Goal: Task Accomplishment & Management: Manage account settings

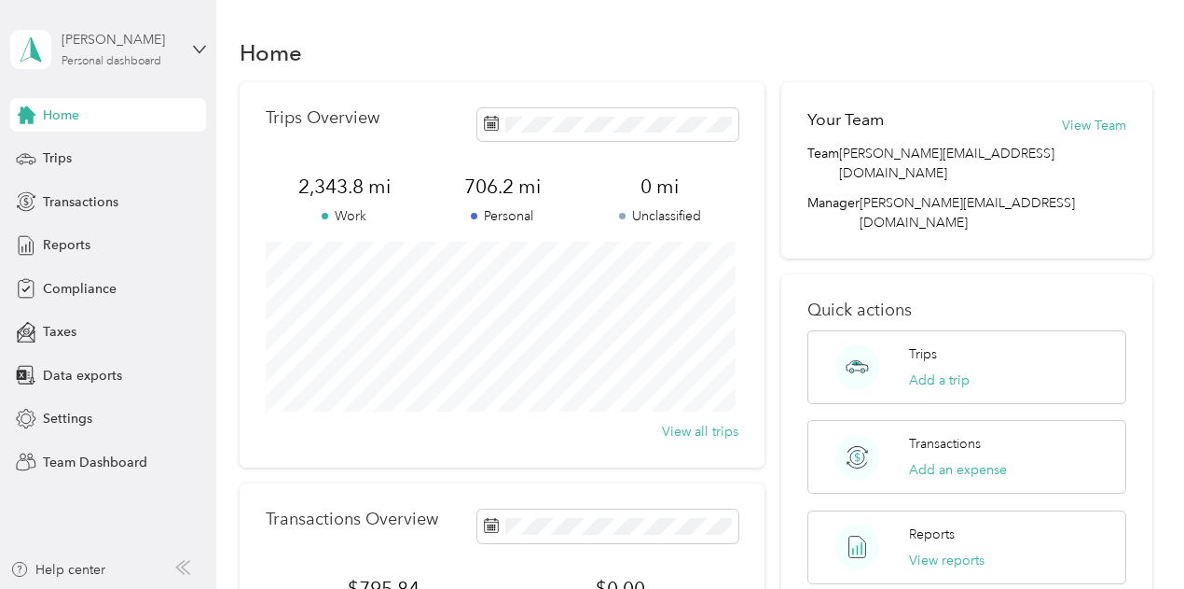
click at [90, 46] on div "[PERSON_NAME]" at bounding box center [120, 40] width 117 height 20
click at [80, 176] on div "Team dashboard Personal dashboard Log out" at bounding box center [259, 196] width 472 height 118
click at [84, 54] on div "[PERSON_NAME] Personal dashboard" at bounding box center [120, 48] width 117 height 37
click at [84, 162] on div "Team dashboard Personal dashboard Log out" at bounding box center [259, 196] width 472 height 118
click at [128, 39] on div "[PERSON_NAME]" at bounding box center [120, 40] width 117 height 20
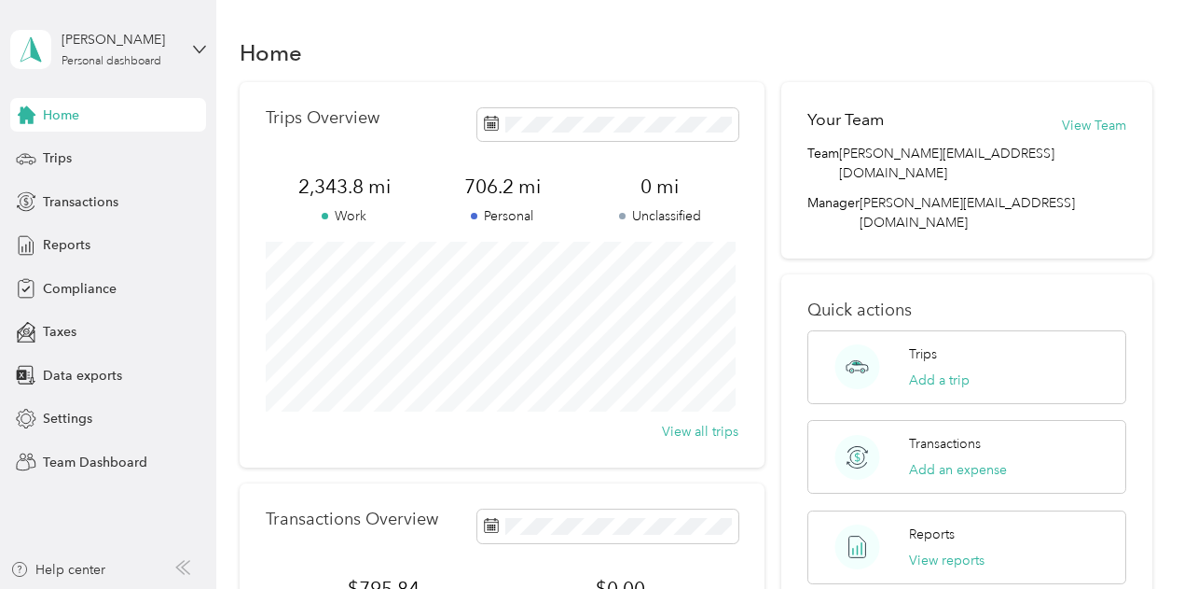
click at [110, 167] on div "Team dashboard Personal dashboard Log out" at bounding box center [259, 189] width 472 height 118
click at [110, 50] on div "[PERSON_NAME] Personal dashboard" at bounding box center [120, 48] width 117 height 37
click at [108, 148] on div "Team dashboard" at bounding box center [77, 152] width 100 height 20
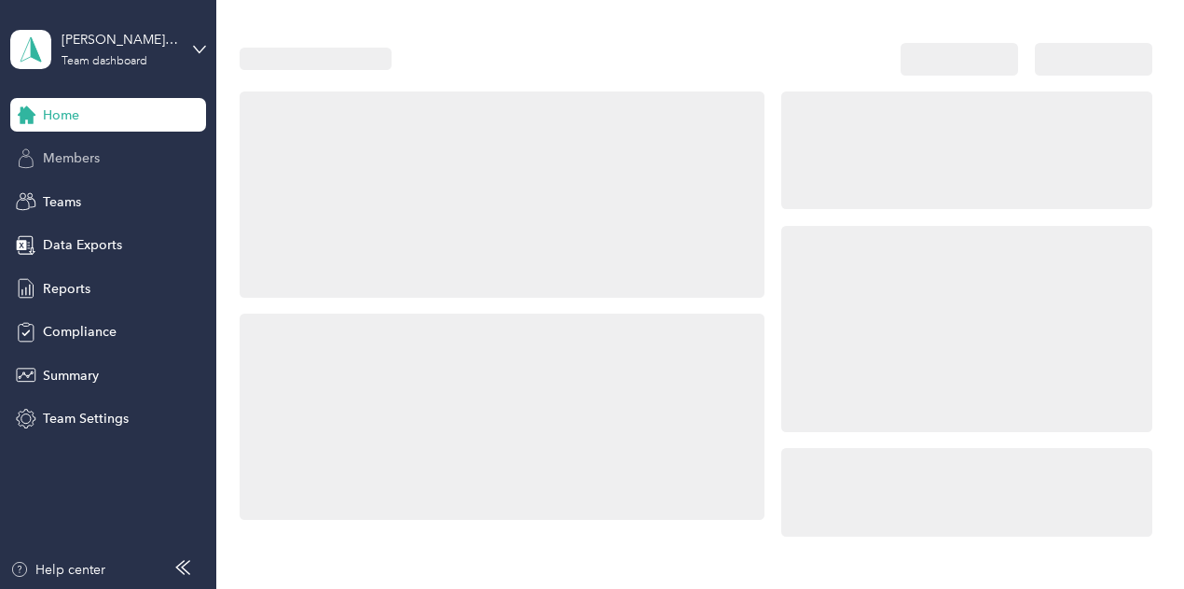
click at [96, 159] on span "Members" at bounding box center [71, 158] width 57 height 20
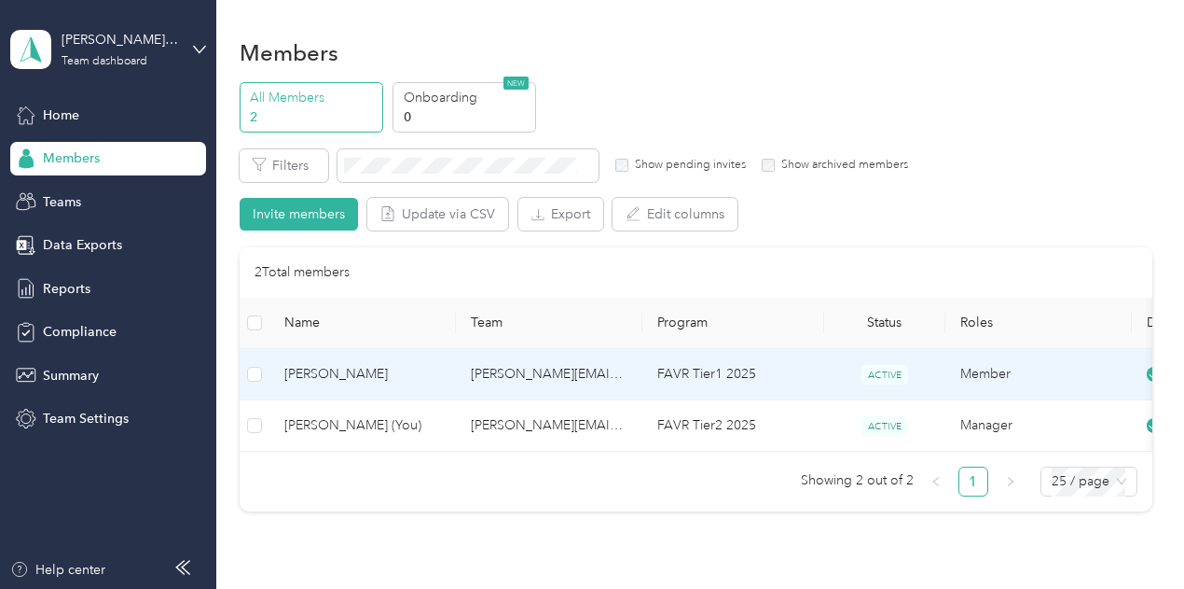
click at [401, 378] on span "[PERSON_NAME]" at bounding box center [362, 374] width 157 height 21
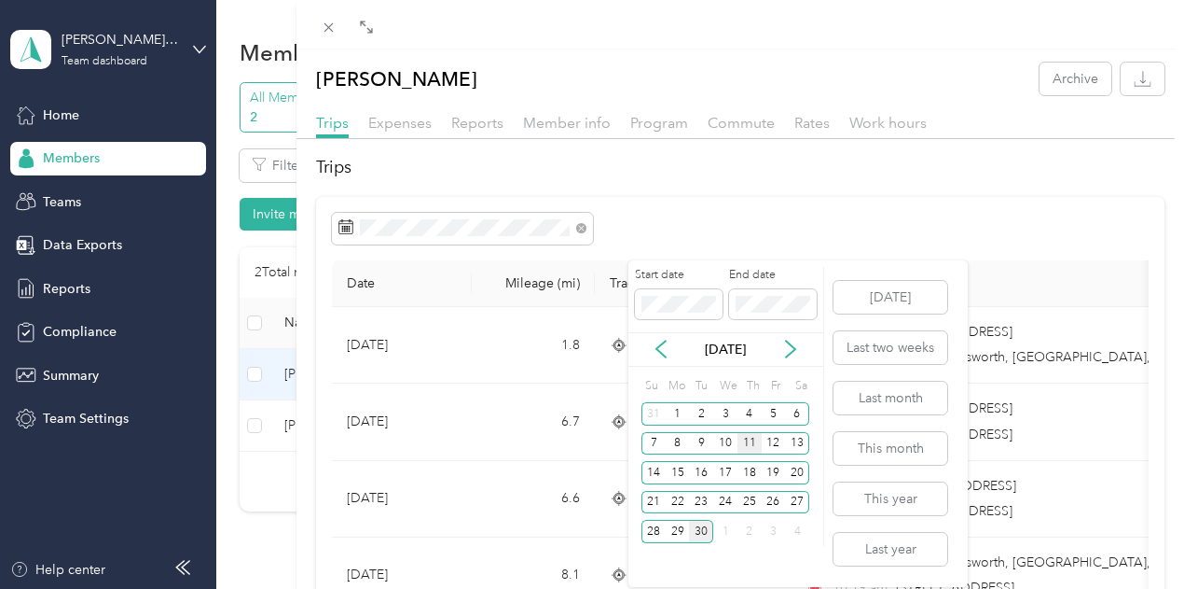
click at [750, 441] on div "11" at bounding box center [750, 443] width 24 height 23
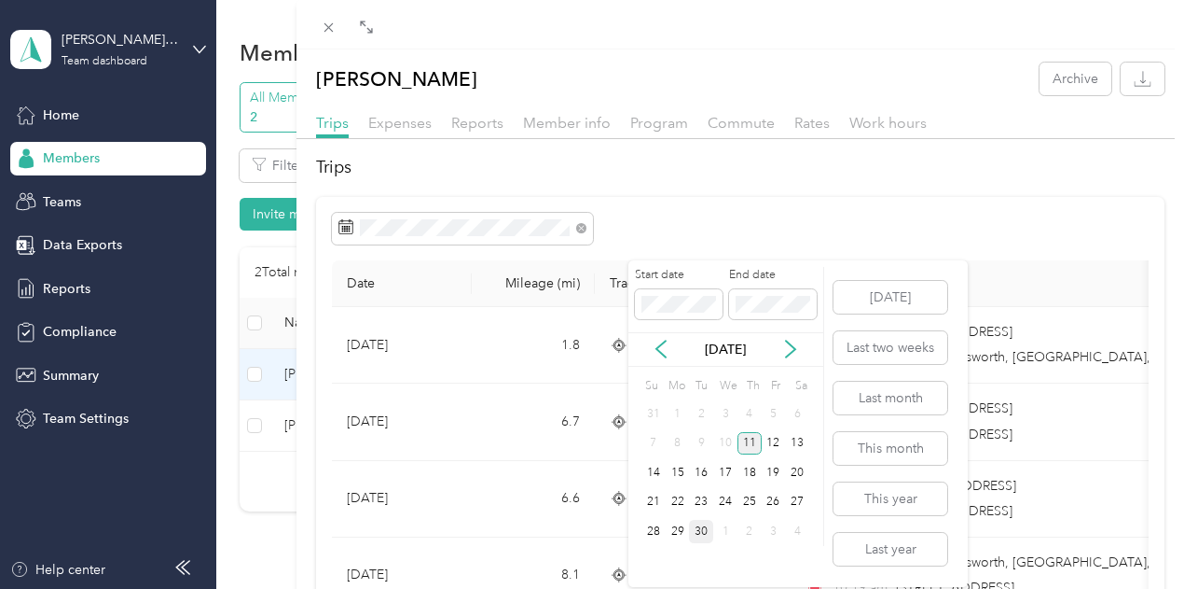
click at [750, 441] on div "11" at bounding box center [750, 443] width 24 height 23
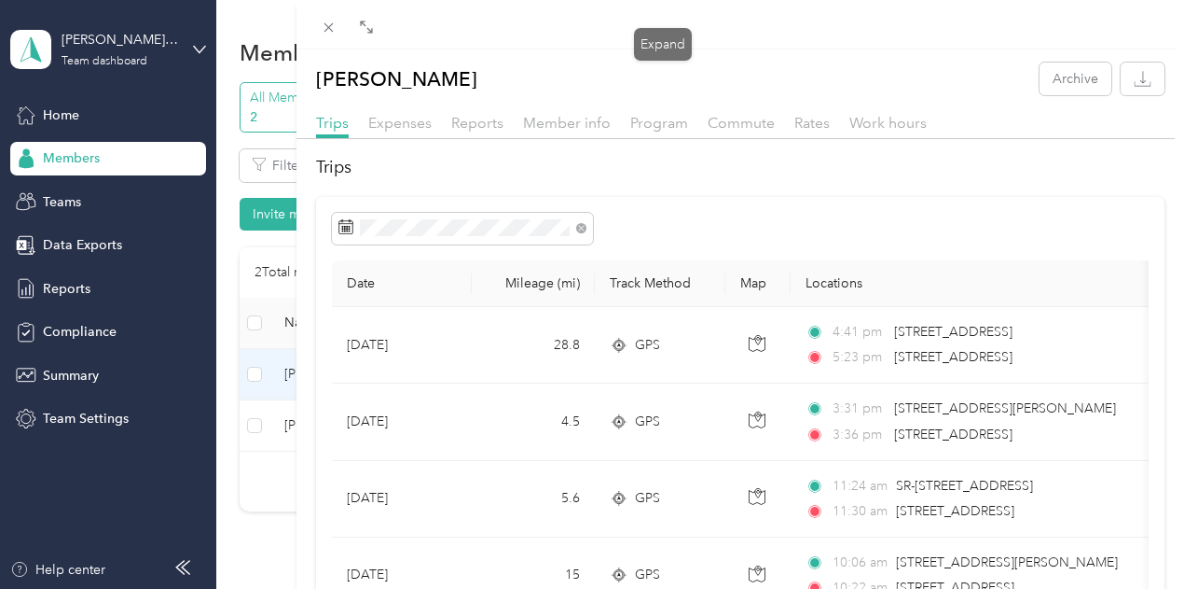
click at [374, 30] on icon at bounding box center [366, 27] width 15 height 15
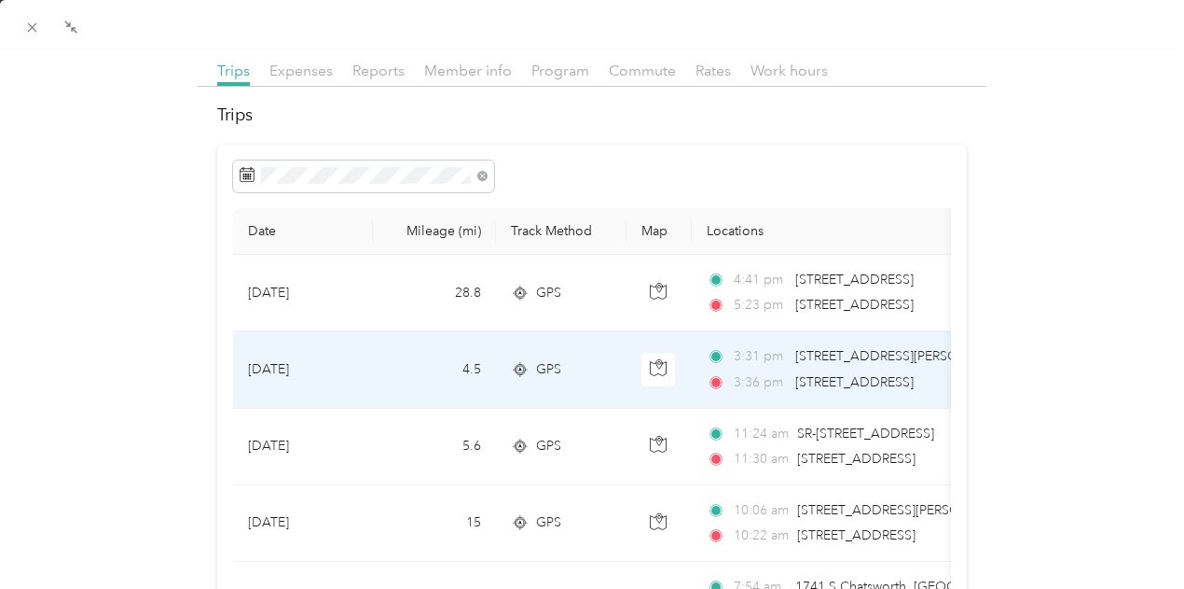
scroll to position [93, 0]
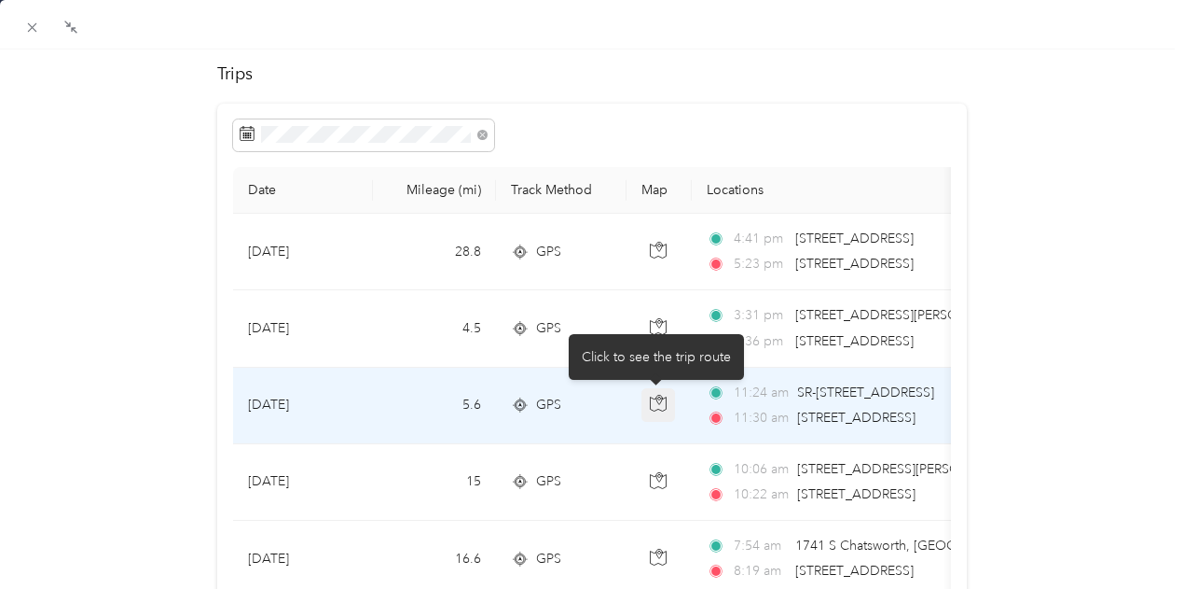
click at [654, 407] on icon "button" at bounding box center [658, 403] width 17 height 17
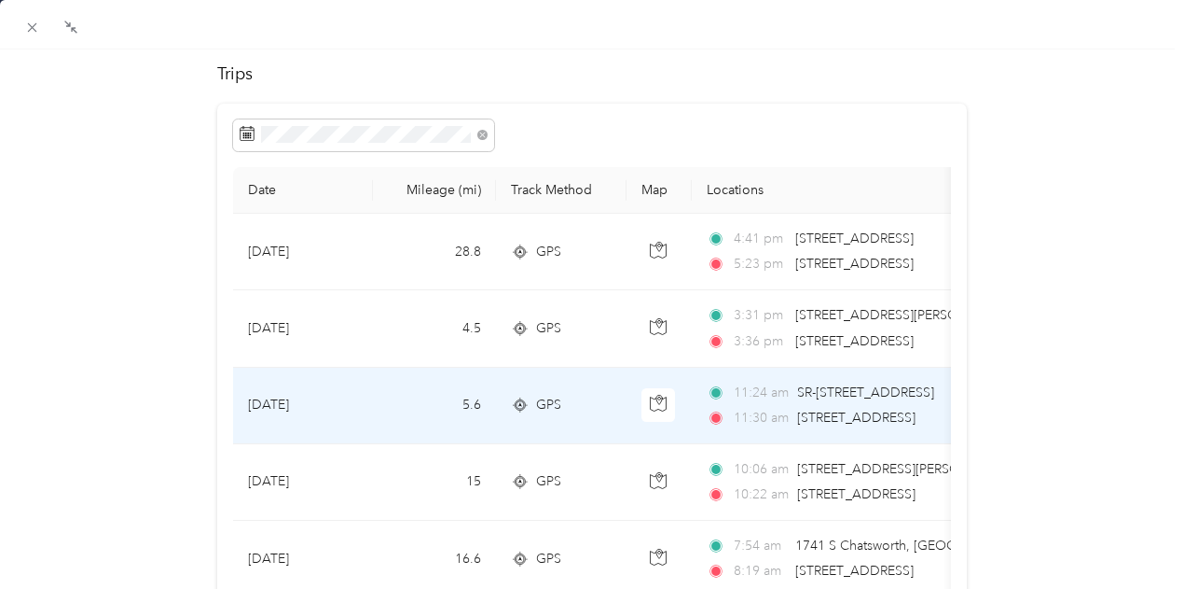
click at [610, 425] on td "GPS" at bounding box center [561, 405] width 131 height 76
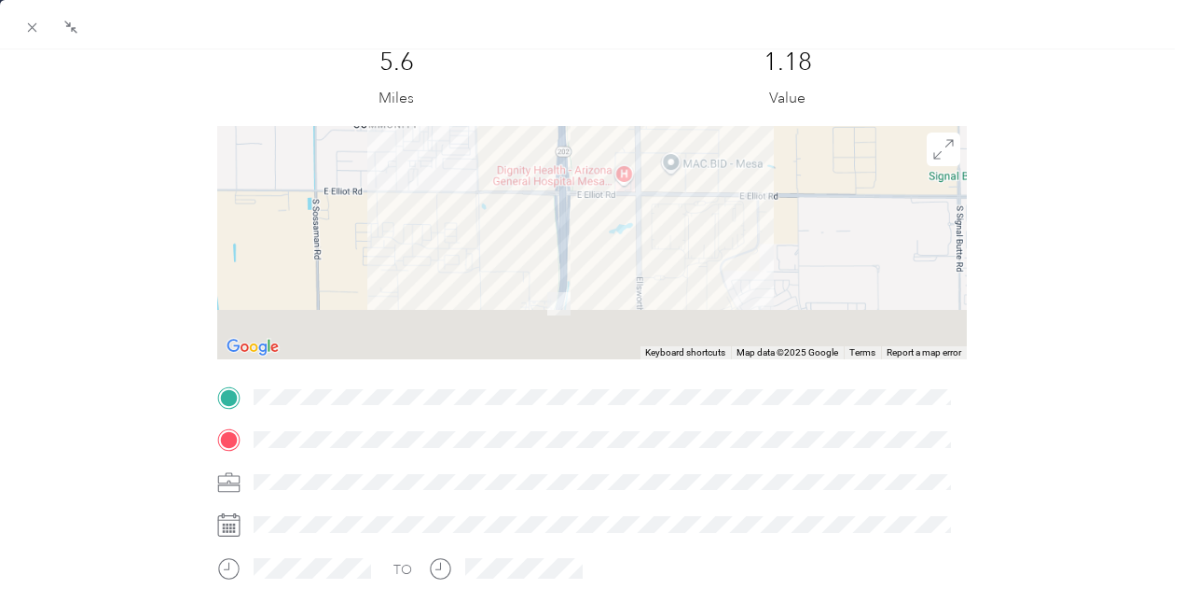
drag, startPoint x: 571, startPoint y: 288, endPoint x: 542, endPoint y: 90, distance: 199.8
click at [544, 78] on div "Trip details This trip cannot be edited because it is either under review, appr…" at bounding box center [592, 421] width 751 height 831
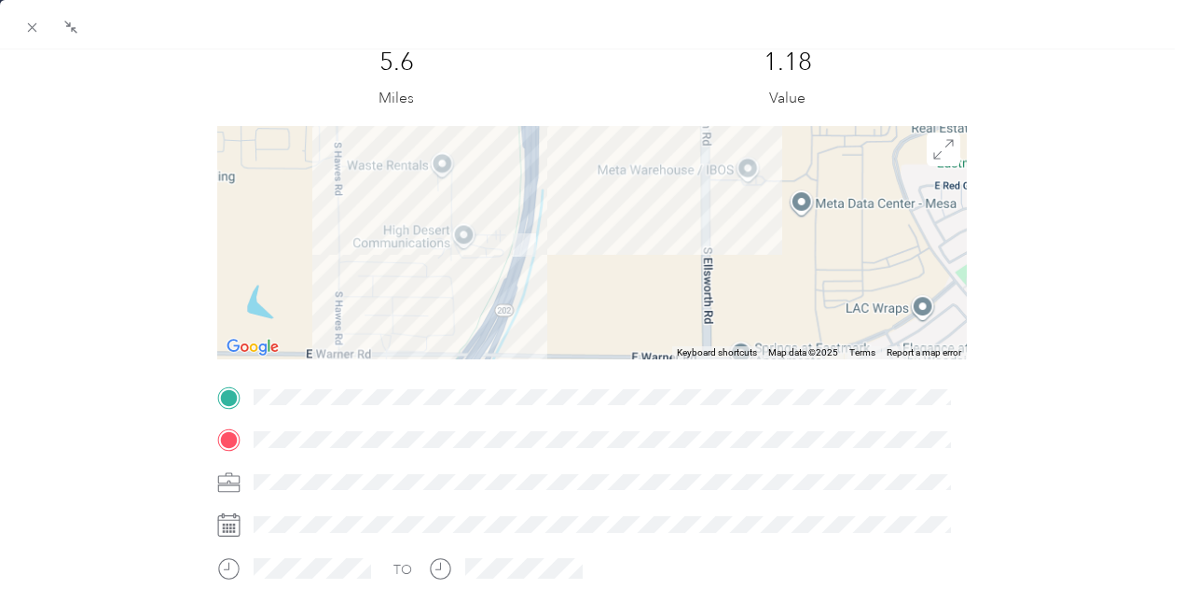
drag, startPoint x: 511, startPoint y: 173, endPoint x: 529, endPoint y: 354, distance: 182.7
click at [529, 354] on div at bounding box center [592, 242] width 751 height 233
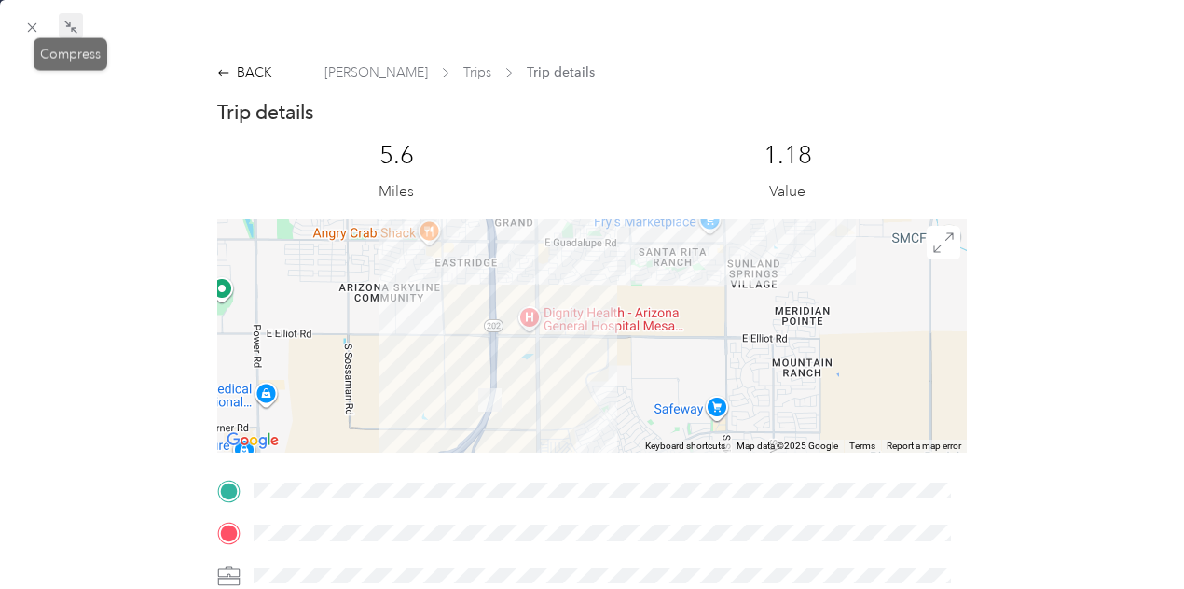
click at [76, 23] on icon at bounding box center [70, 27] width 15 height 15
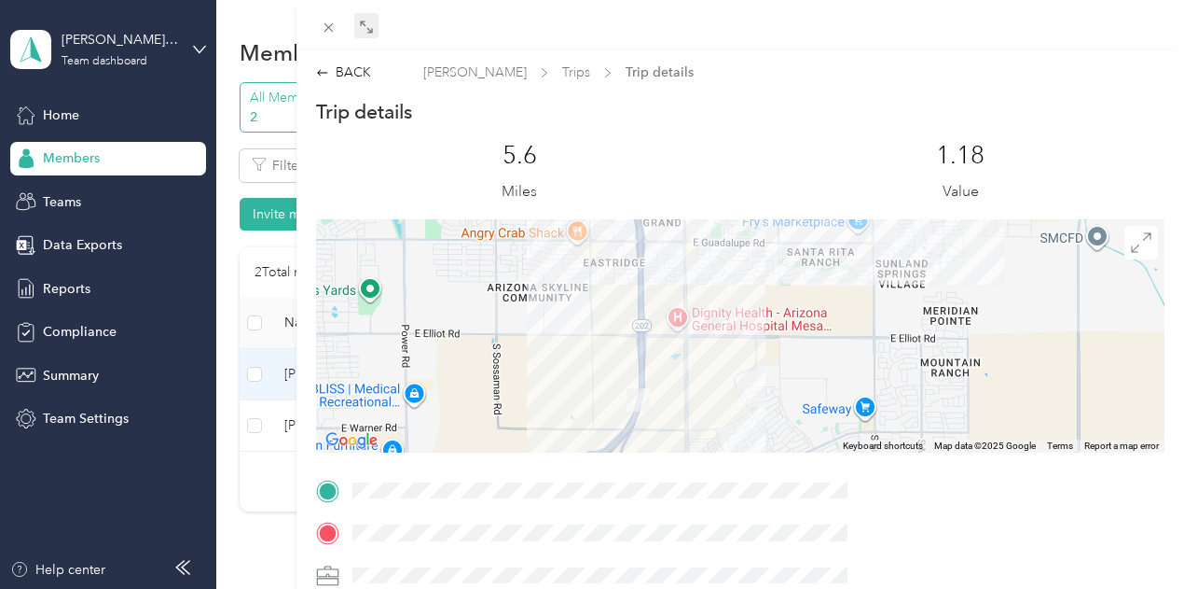
click at [636, 89] on div "BACK [PERSON_NAME] Trips Trip details Trip details This trip cannot be edited b…" at bounding box center [741, 495] width 889 height 866
click at [371, 73] on div "BACK" at bounding box center [343, 72] width 55 height 20
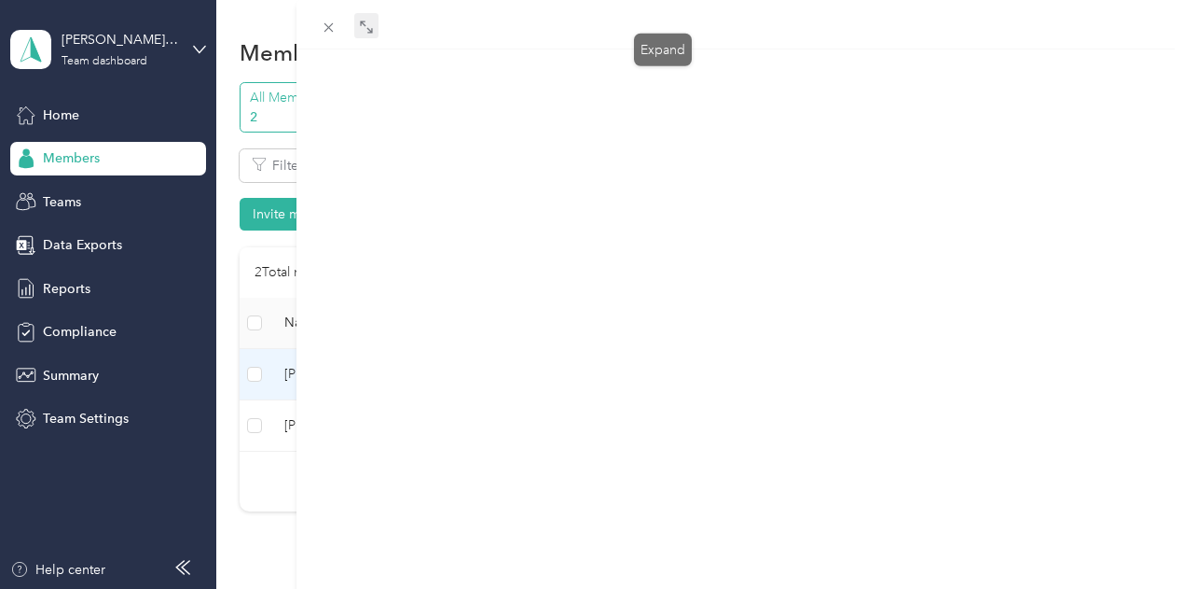
click at [373, 31] on icon at bounding box center [370, 30] width 6 height 6
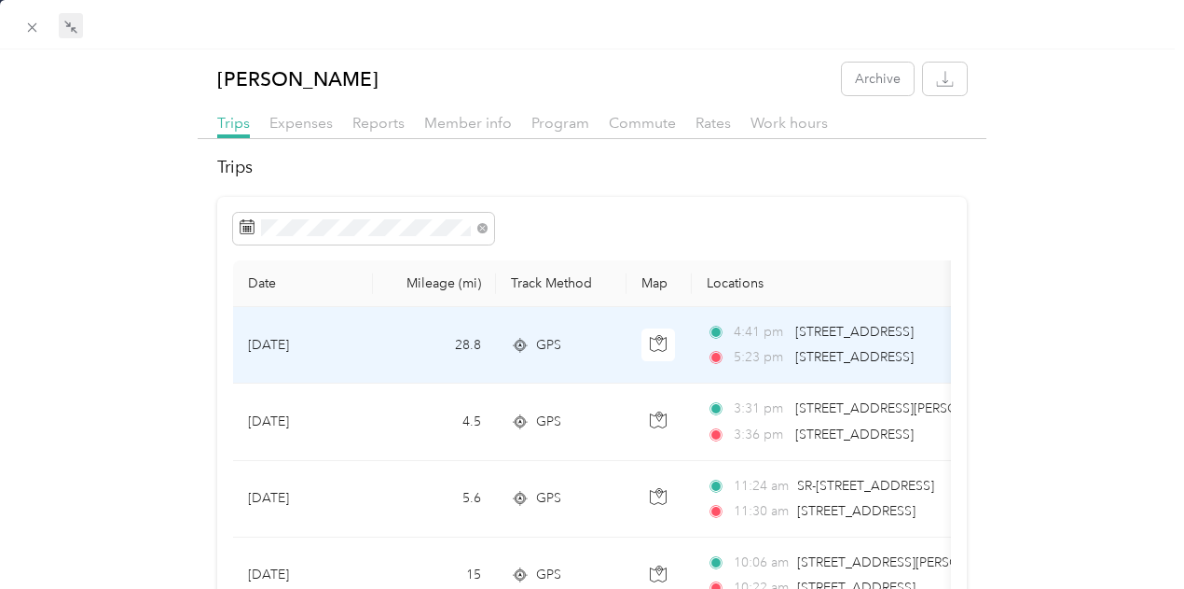
click at [609, 353] on div "GPS" at bounding box center [561, 345] width 101 height 21
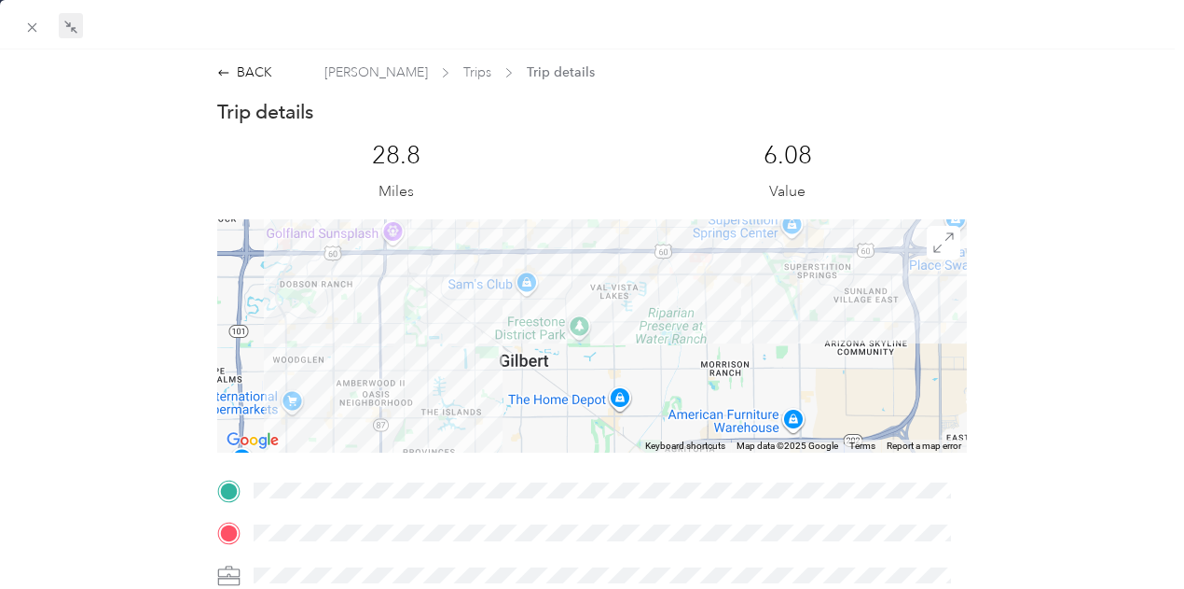
drag, startPoint x: 399, startPoint y: 352, endPoint x: 522, endPoint y: 311, distance: 129.8
click at [522, 311] on div at bounding box center [592, 335] width 751 height 233
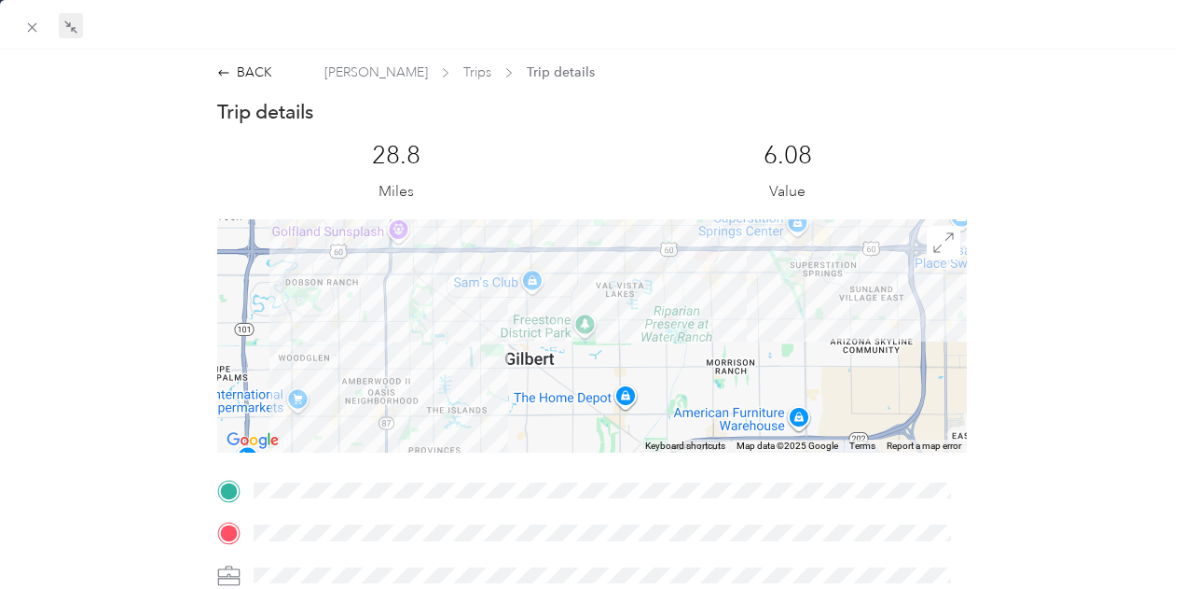
click at [479, 320] on div at bounding box center [592, 335] width 751 height 233
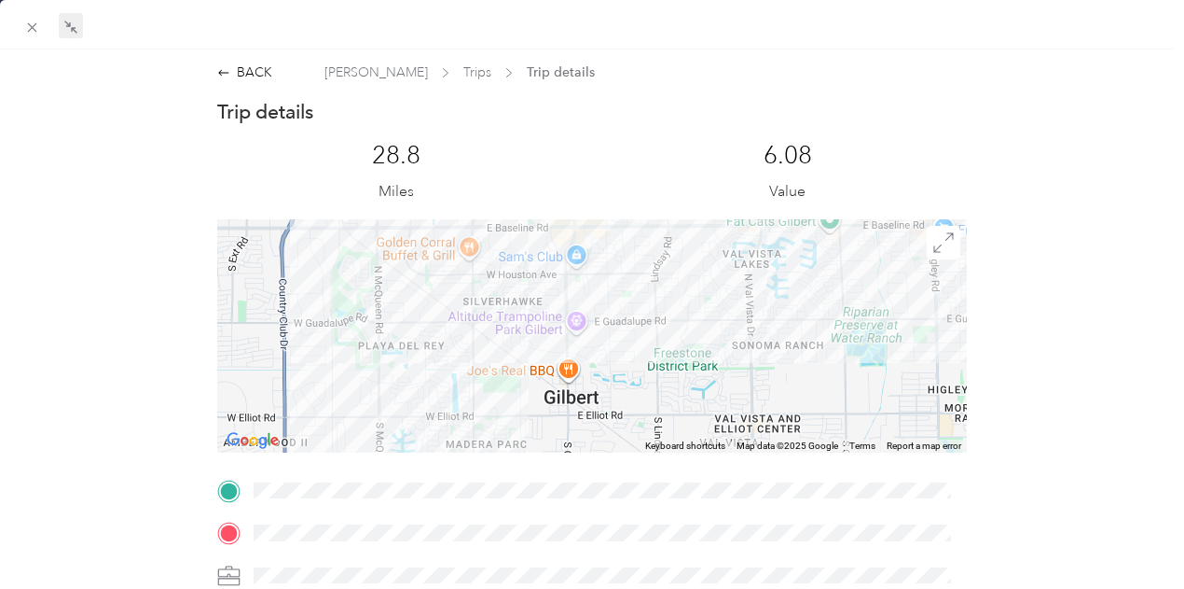
click at [408, 336] on div at bounding box center [592, 335] width 751 height 233
click at [427, 320] on div at bounding box center [592, 335] width 751 height 233
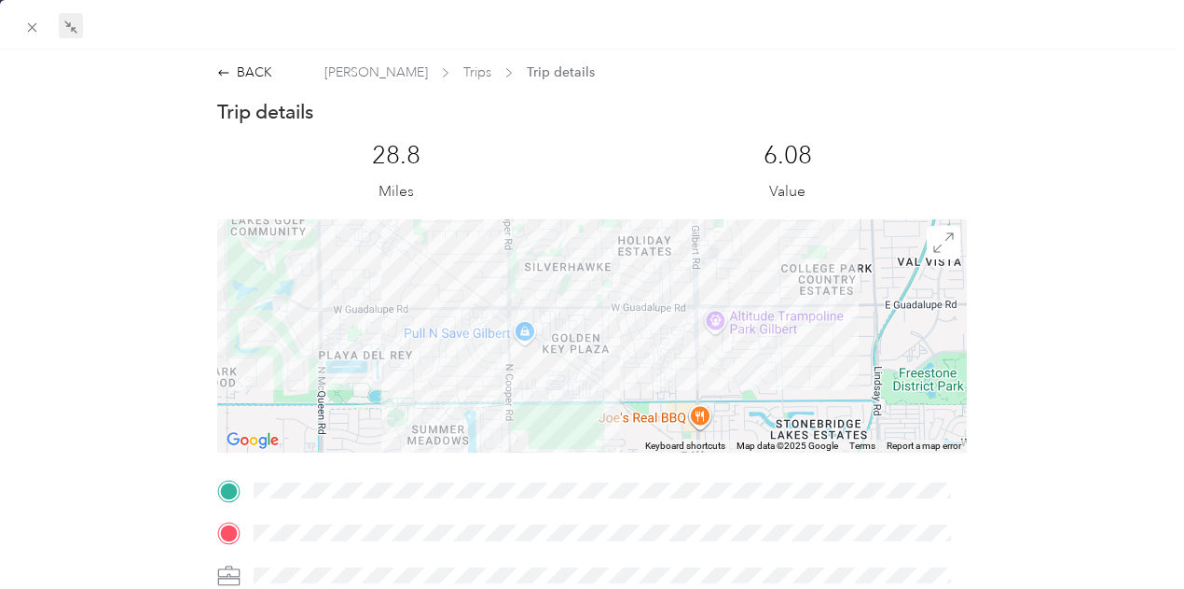
drag, startPoint x: 427, startPoint y: 319, endPoint x: 432, endPoint y: 302, distance: 17.4
click at [433, 301] on div at bounding box center [592, 335] width 751 height 233
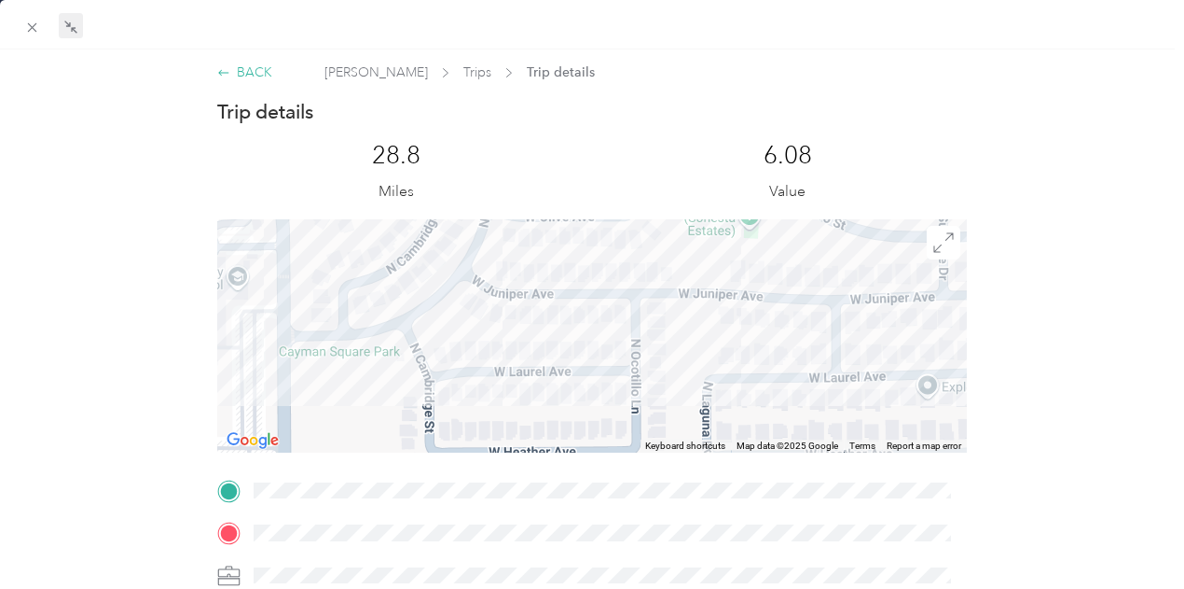
click at [241, 68] on div "BACK" at bounding box center [244, 72] width 55 height 20
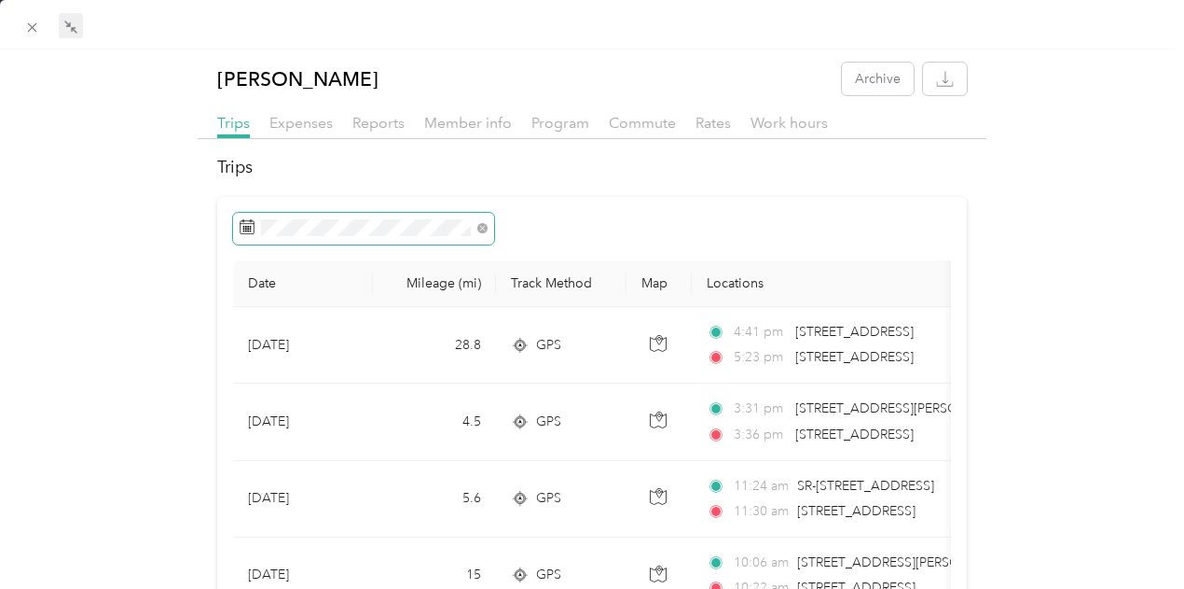
click at [400, 242] on span at bounding box center [363, 229] width 261 height 32
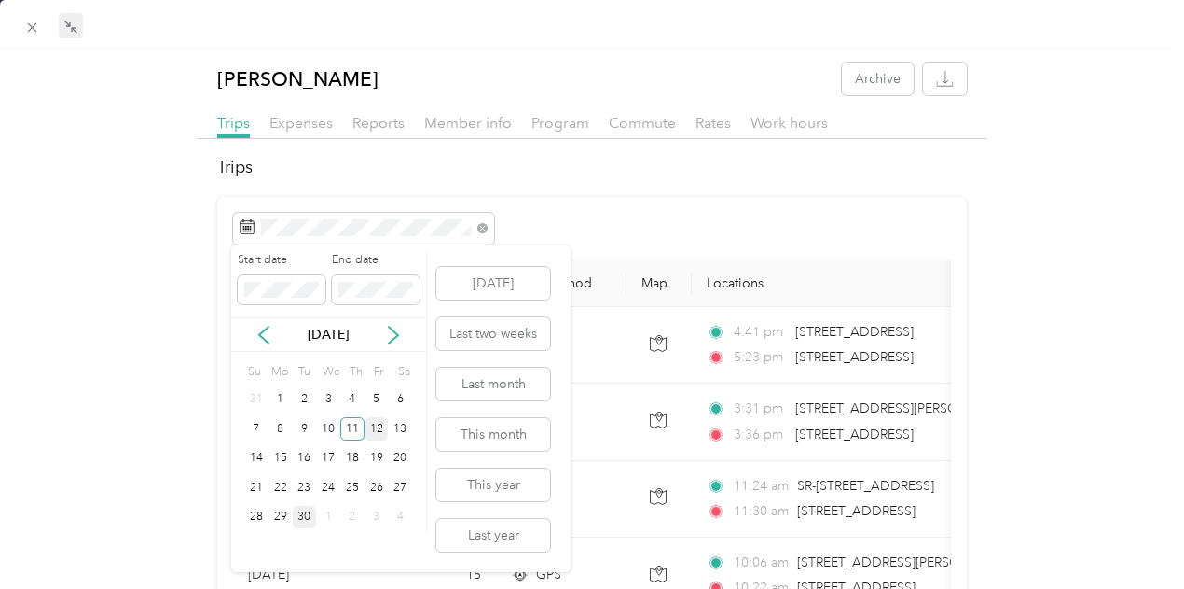
click at [377, 427] on div "12" at bounding box center [377, 428] width 24 height 23
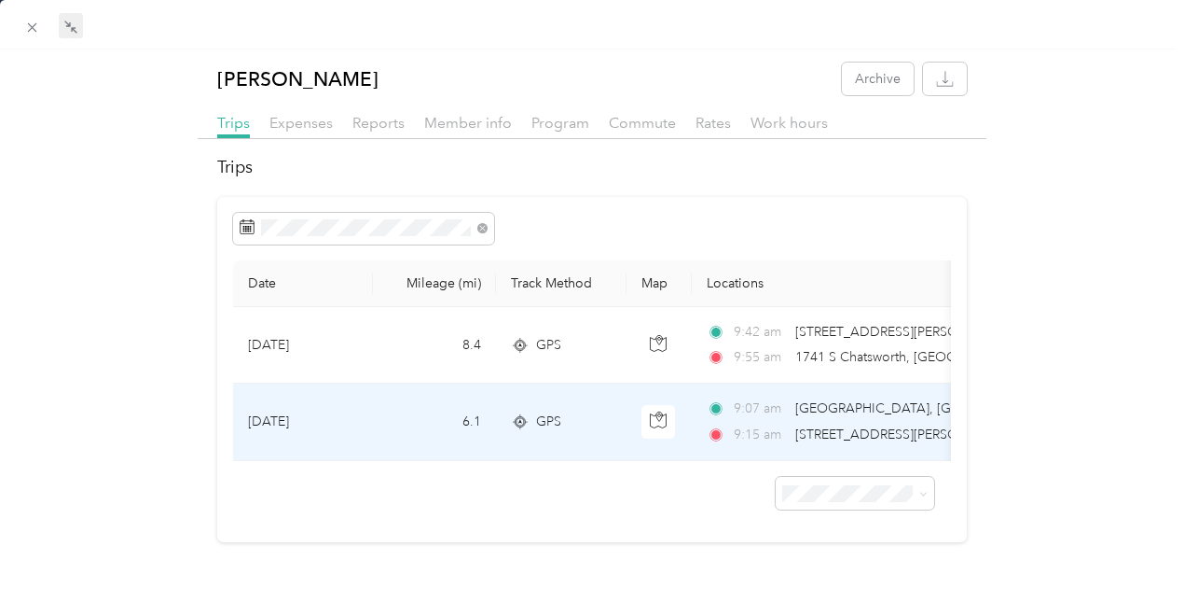
click at [826, 426] on span "[STREET_ADDRESS][PERSON_NAME][PERSON_NAME]" at bounding box center [959, 434] width 326 height 16
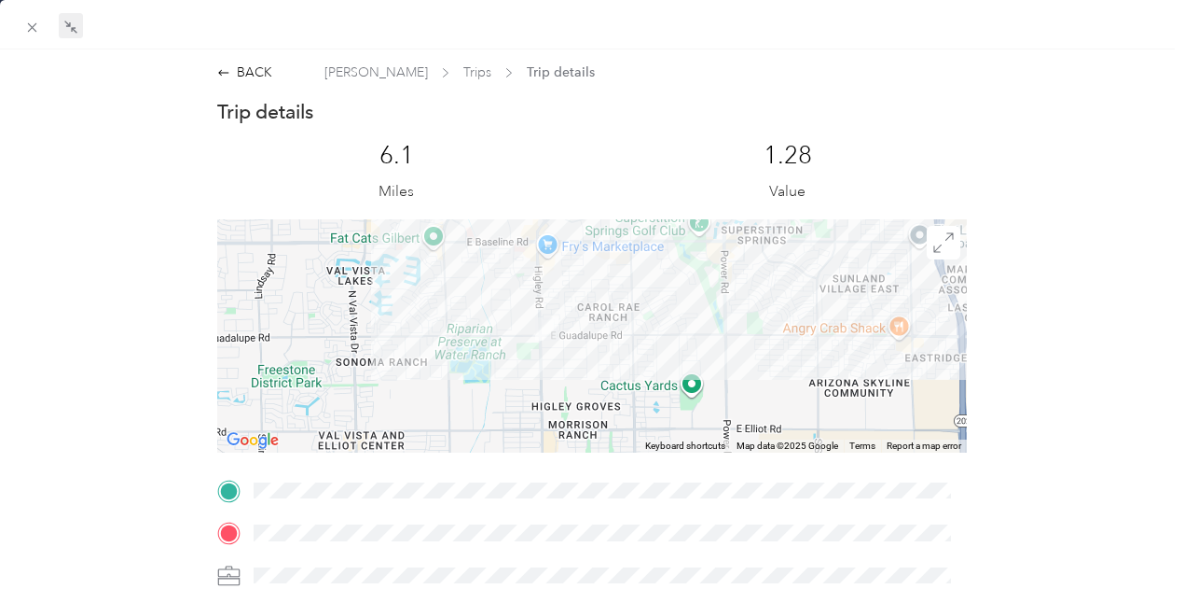
drag, startPoint x: 457, startPoint y: 367, endPoint x: 589, endPoint y: 302, distance: 147.2
click at [619, 293] on div at bounding box center [592, 335] width 751 height 233
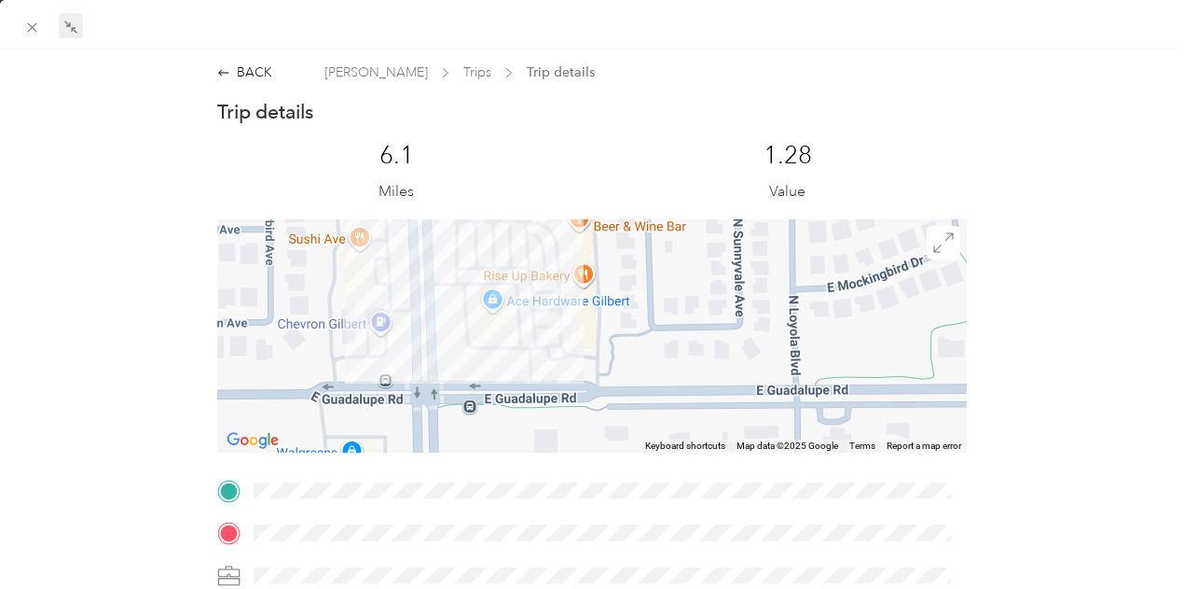
drag, startPoint x: 560, startPoint y: 279, endPoint x: 566, endPoint y: 345, distance: 66.5
click at [566, 345] on div at bounding box center [592, 335] width 751 height 233
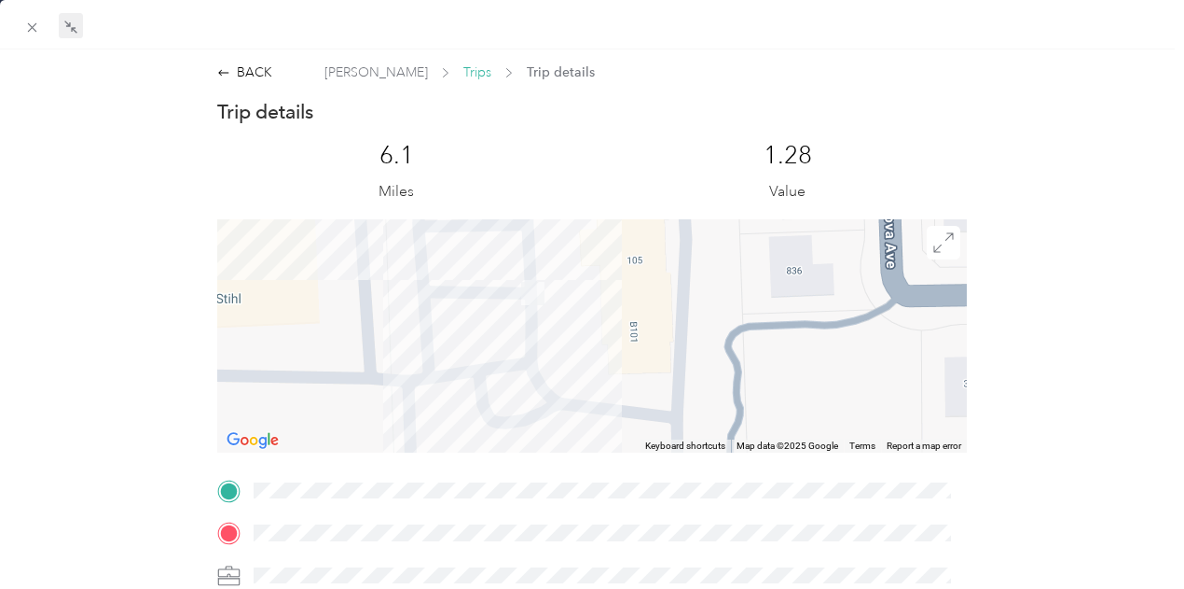
click at [464, 71] on span "Trips" at bounding box center [478, 72] width 28 height 20
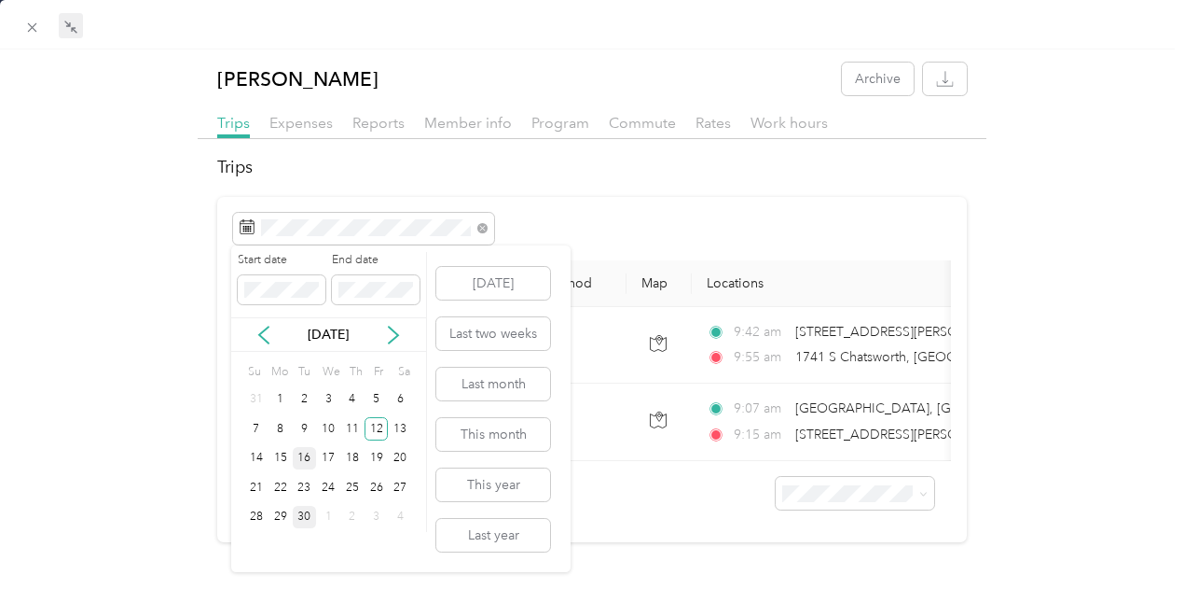
click at [315, 457] on div "16" at bounding box center [305, 458] width 24 height 23
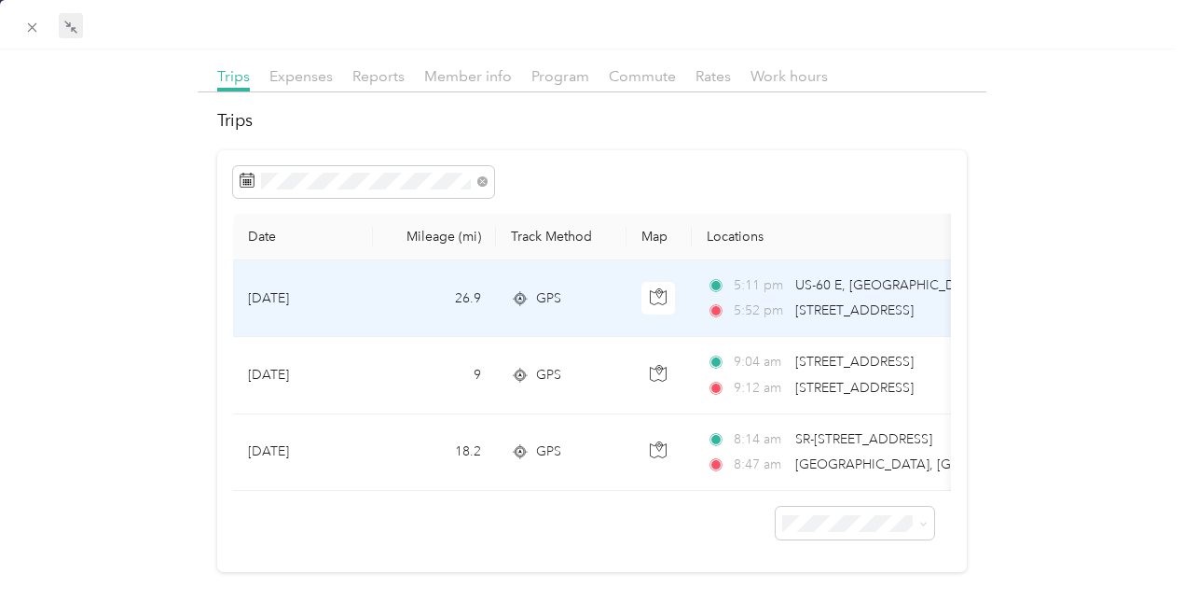
scroll to position [112, 0]
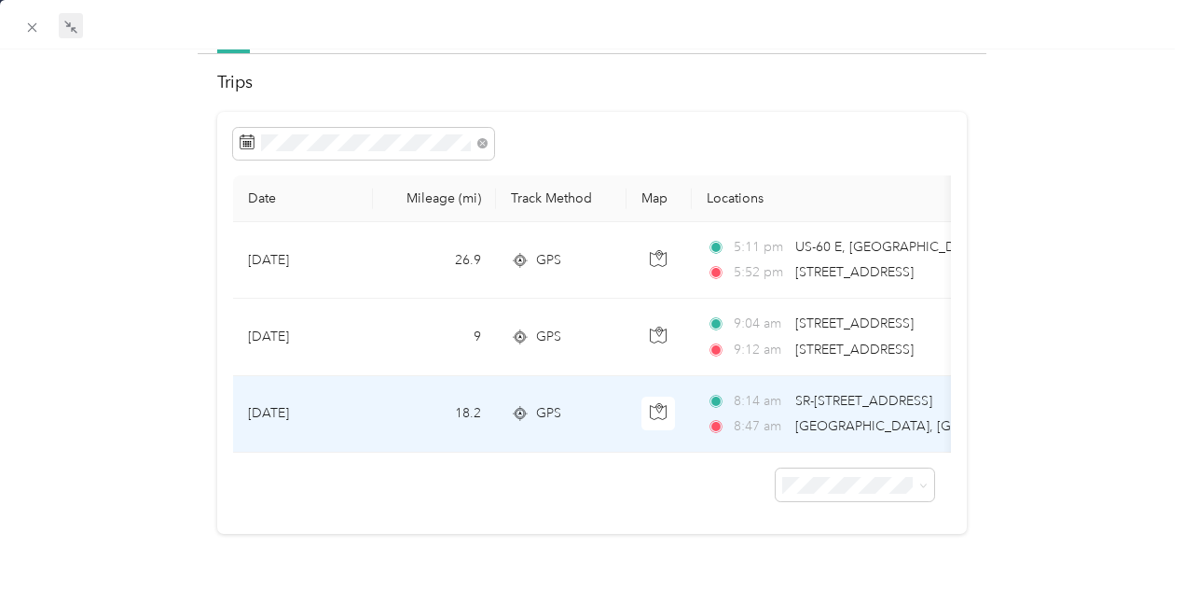
click at [815, 418] on span "[GEOGRAPHIC_DATA], [GEOGRAPHIC_DATA]" at bounding box center [934, 426] width 276 height 16
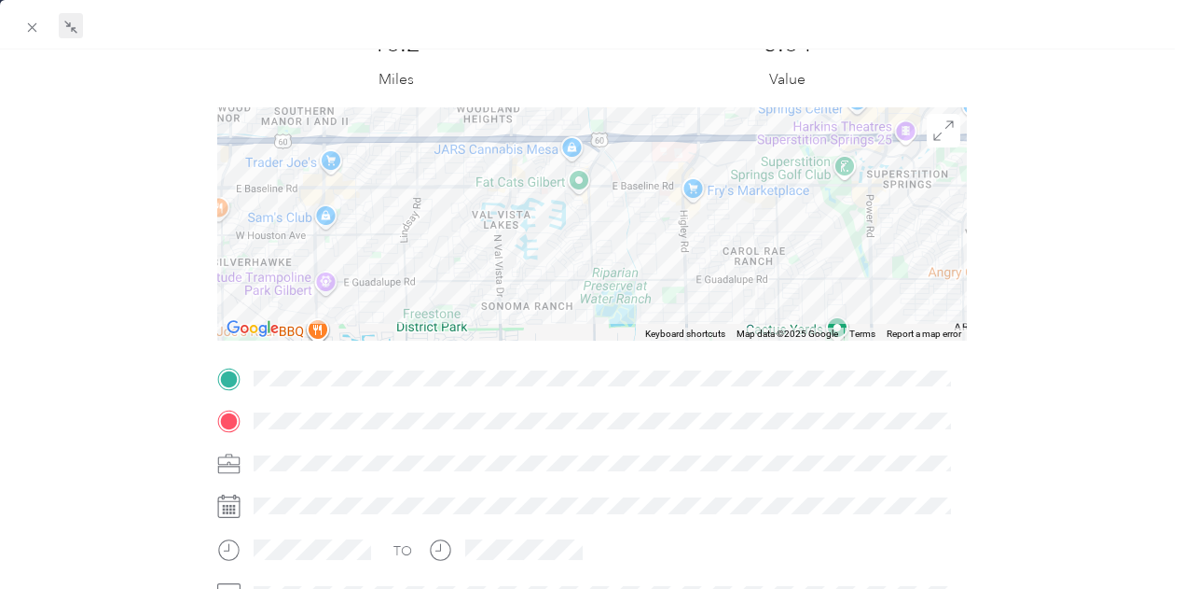
drag, startPoint x: 595, startPoint y: 215, endPoint x: 448, endPoint y: 245, distance: 150.5
click at [445, 250] on div at bounding box center [592, 223] width 751 height 233
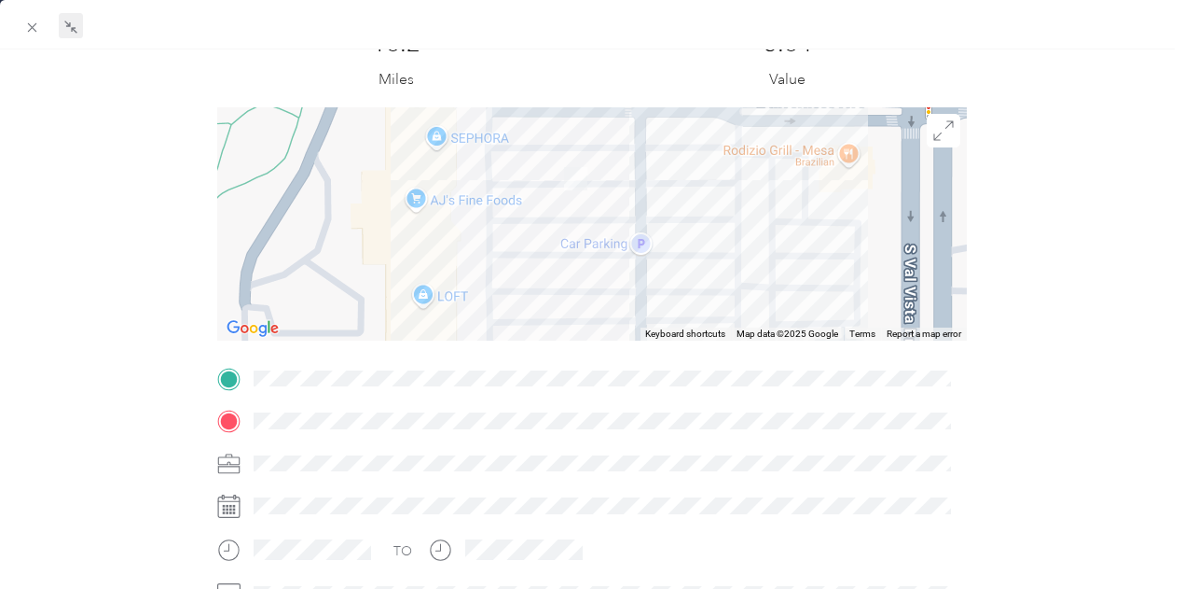
drag, startPoint x: 414, startPoint y: 193, endPoint x: 541, endPoint y: 226, distance: 131.0
click at [541, 226] on div at bounding box center [592, 223] width 751 height 233
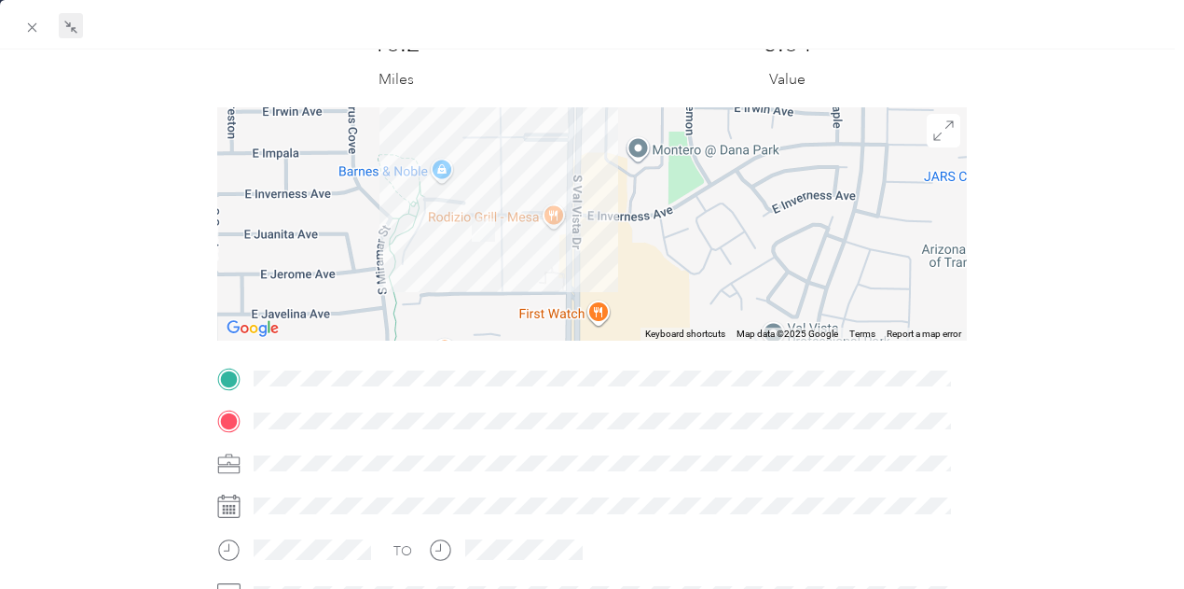
drag, startPoint x: 563, startPoint y: 231, endPoint x: 380, endPoint y: 316, distance: 202.4
click at [380, 314] on div at bounding box center [592, 223] width 751 height 233
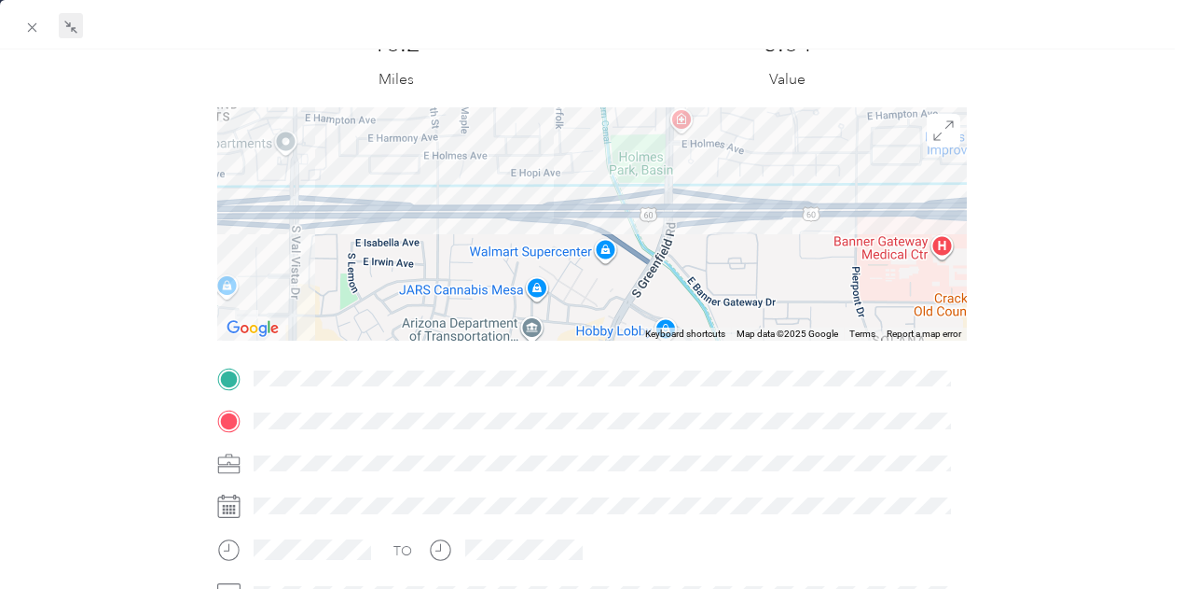
drag, startPoint x: 648, startPoint y: 288, endPoint x: 539, endPoint y: 277, distance: 109.7
click at [539, 277] on div at bounding box center [592, 223] width 751 height 233
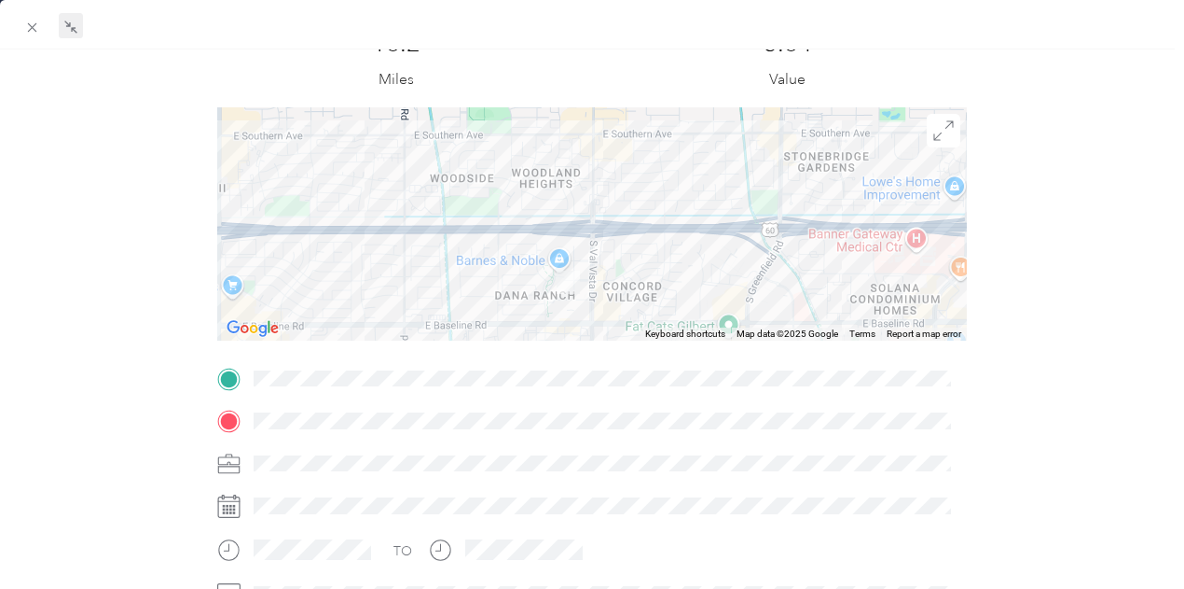
drag, startPoint x: 644, startPoint y: 277, endPoint x: 924, endPoint y: 252, distance: 280.9
click at [857, 261] on div at bounding box center [592, 223] width 751 height 233
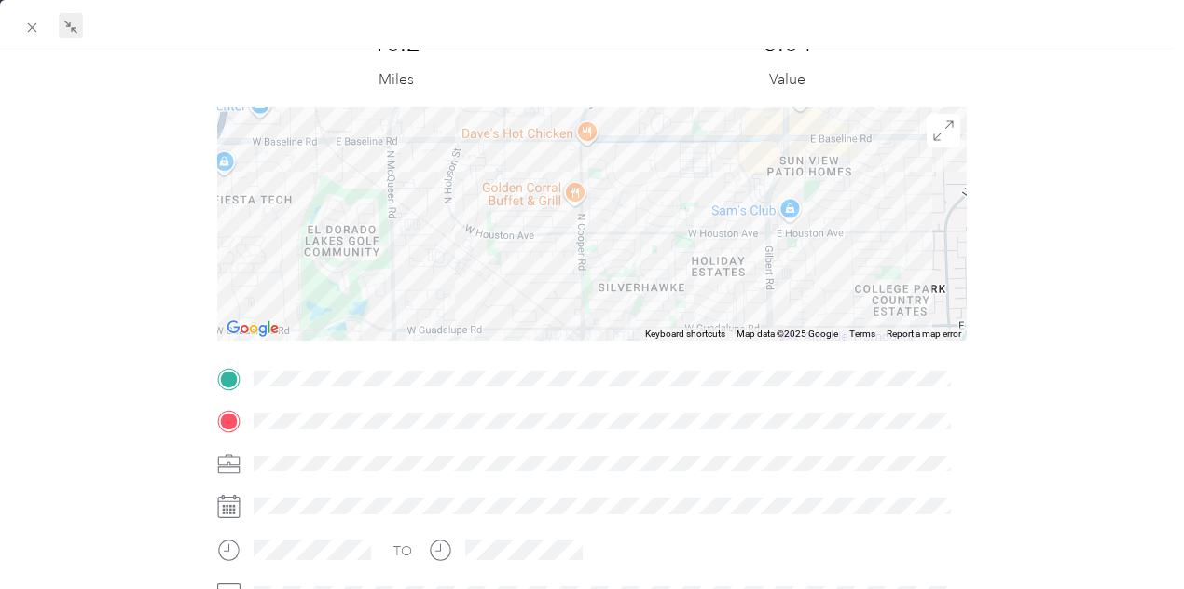
drag, startPoint x: 453, startPoint y: 269, endPoint x: 742, endPoint y: 102, distance: 333.9
click at [742, 102] on div "Trip details This trip cannot be edited because it is either under review, appr…" at bounding box center [592, 402] width 751 height 831
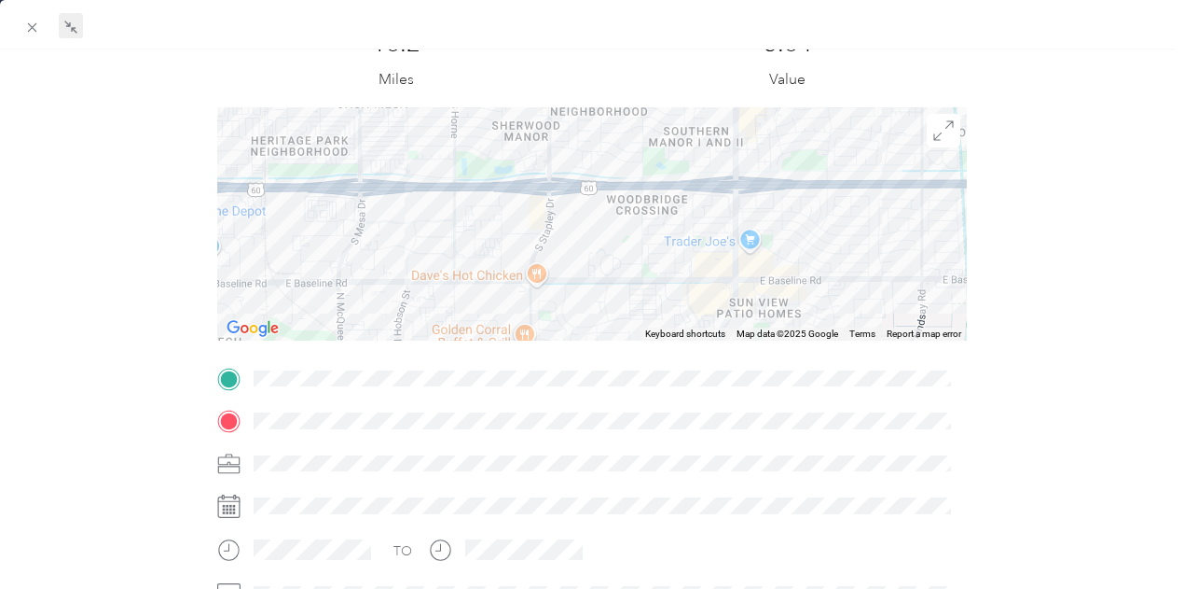
drag, startPoint x: 709, startPoint y: 179, endPoint x: 660, endPoint y: 319, distance: 148.1
click at [660, 319] on div at bounding box center [592, 223] width 751 height 233
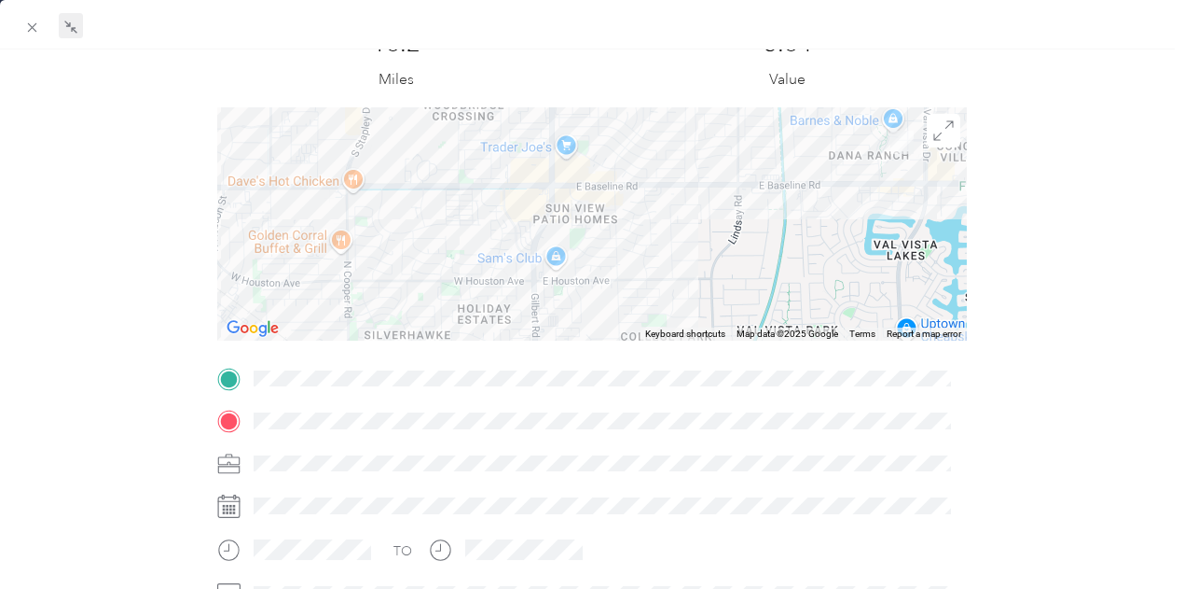
drag, startPoint x: 748, startPoint y: 256, endPoint x: 575, endPoint y: 162, distance: 197.0
click at [576, 162] on div at bounding box center [592, 223] width 751 height 233
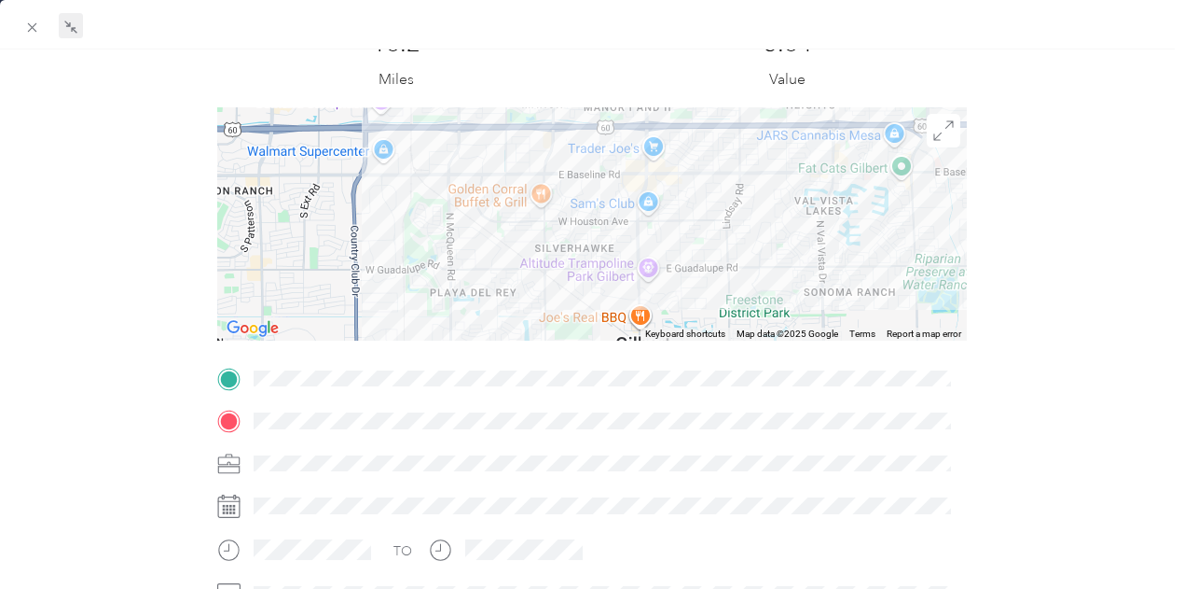
drag, startPoint x: 724, startPoint y: 221, endPoint x: 761, endPoint y: 215, distance: 37.9
click at [761, 215] on div at bounding box center [592, 223] width 751 height 233
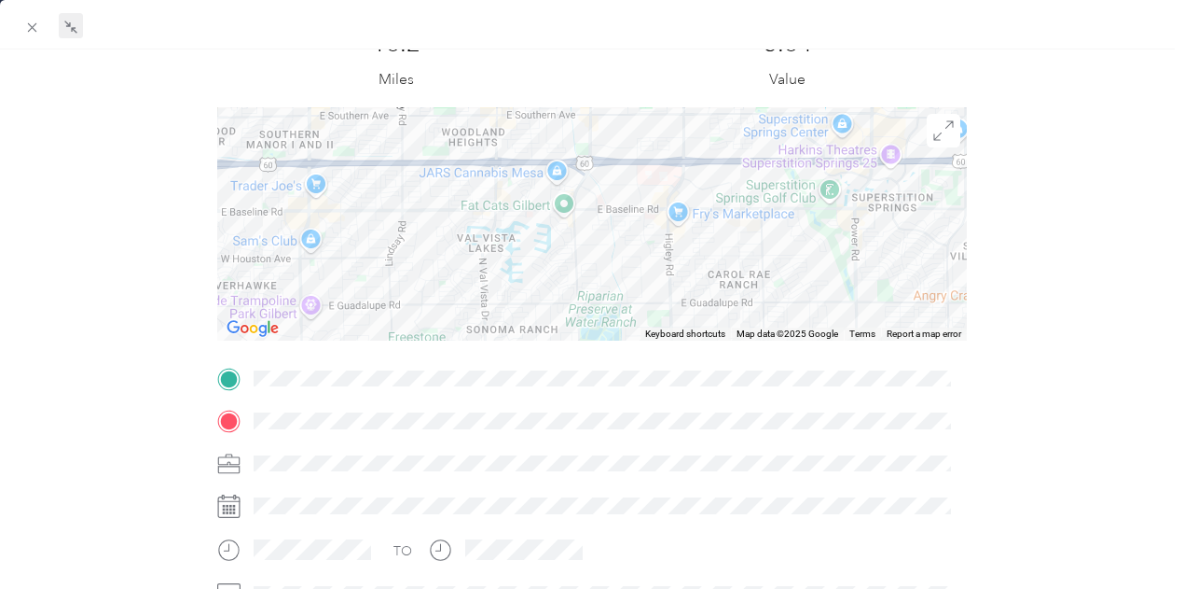
drag, startPoint x: 741, startPoint y: 215, endPoint x: 263, endPoint y: 255, distance: 480.1
click at [284, 255] on div at bounding box center [592, 223] width 751 height 233
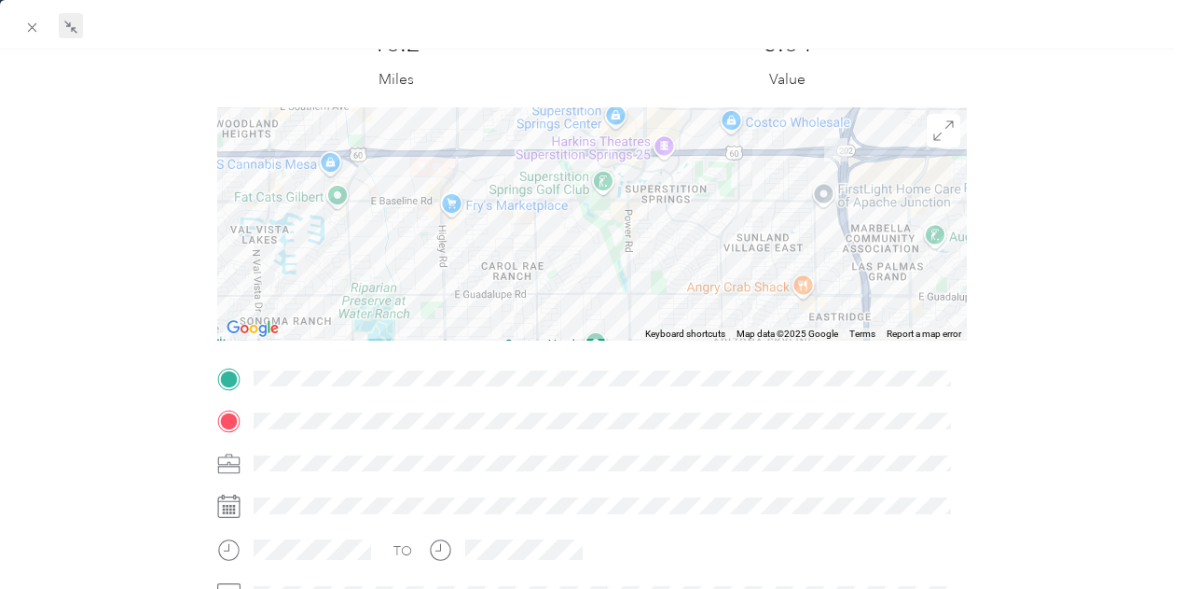
drag, startPoint x: 662, startPoint y: 256, endPoint x: 858, endPoint y: 243, distance: 196.3
click at [847, 244] on div at bounding box center [592, 223] width 751 height 233
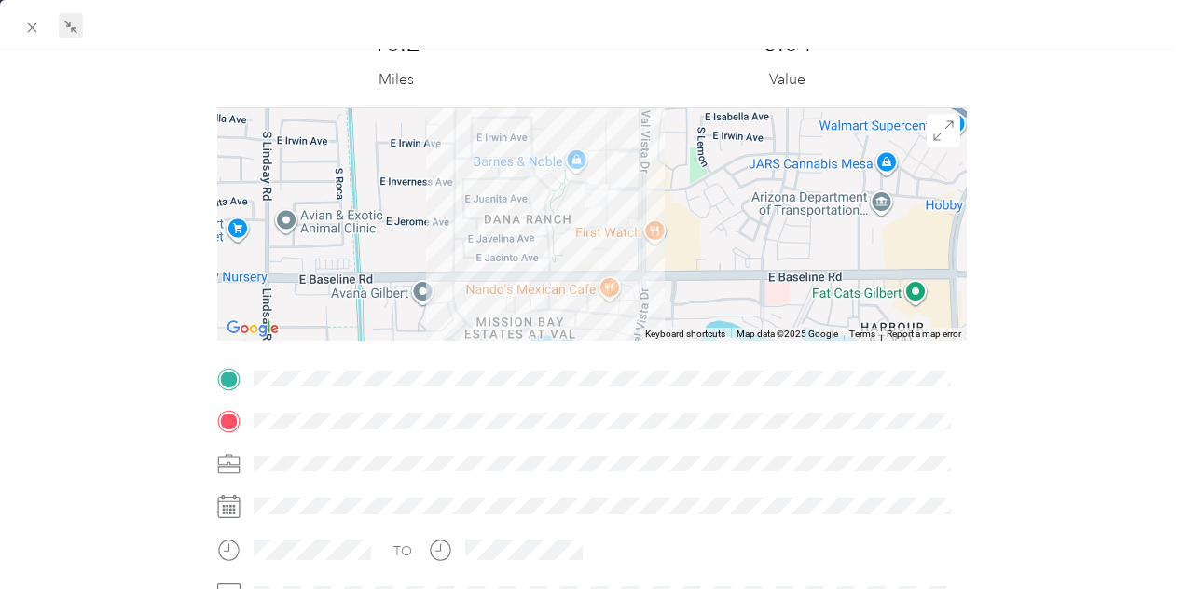
drag, startPoint x: 565, startPoint y: 208, endPoint x: 612, endPoint y: 250, distance: 62.7
click at [612, 251] on div at bounding box center [592, 223] width 751 height 233
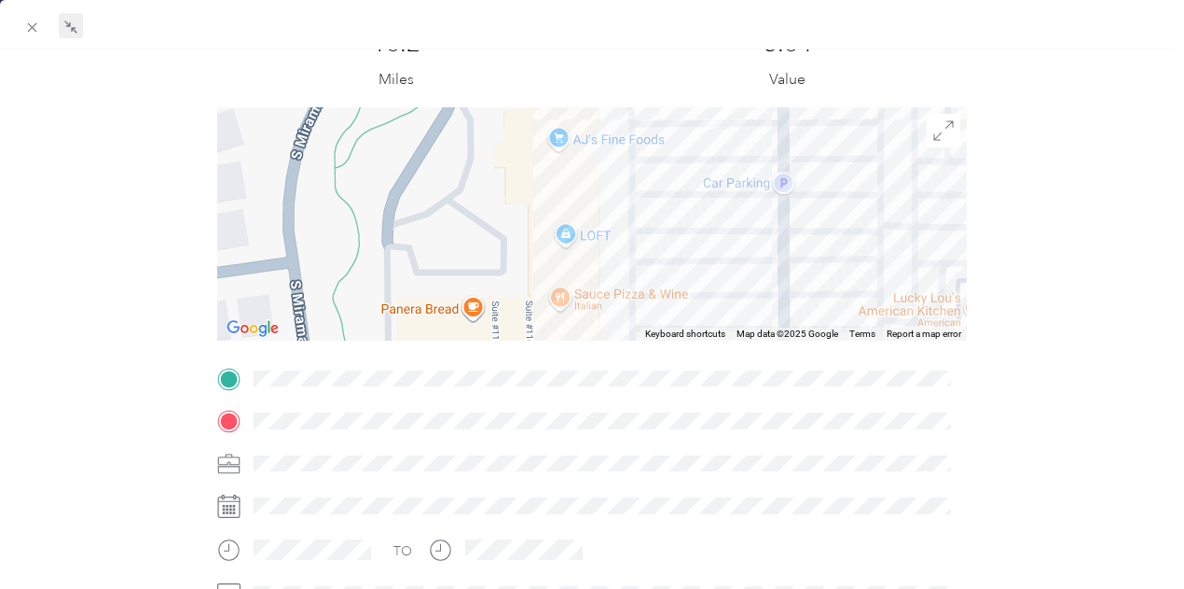
drag, startPoint x: 516, startPoint y: 217, endPoint x: 637, endPoint y: 118, distance: 156.4
click at [638, 118] on div at bounding box center [592, 223] width 751 height 233
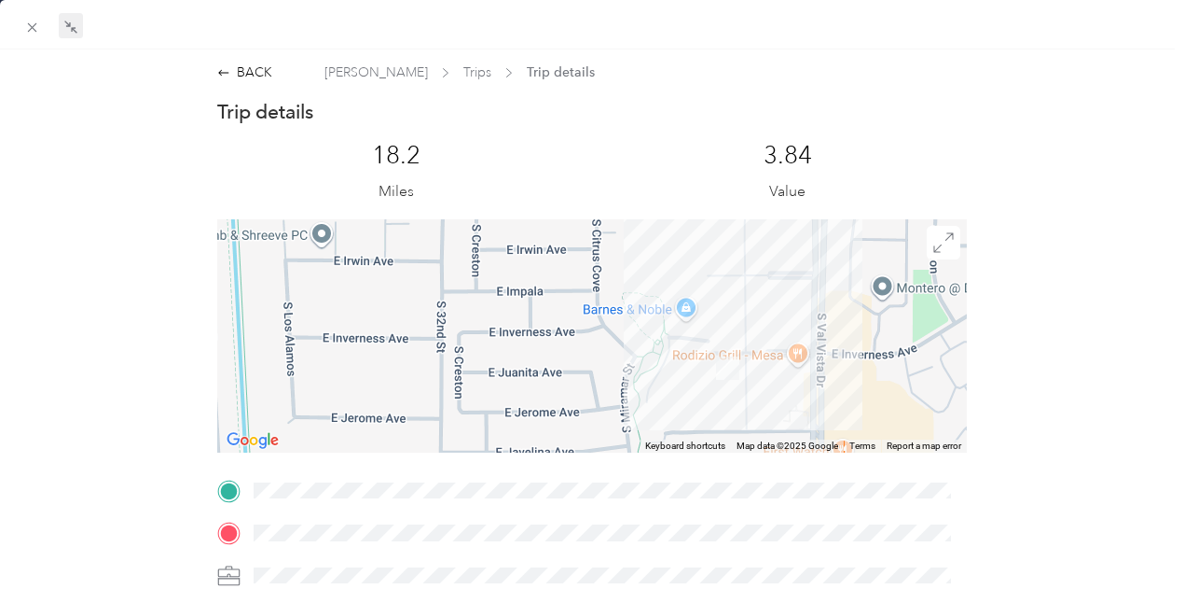
drag, startPoint x: 453, startPoint y: 355, endPoint x: 623, endPoint y: 415, distance: 179.9
click at [623, 415] on div at bounding box center [592, 335] width 751 height 233
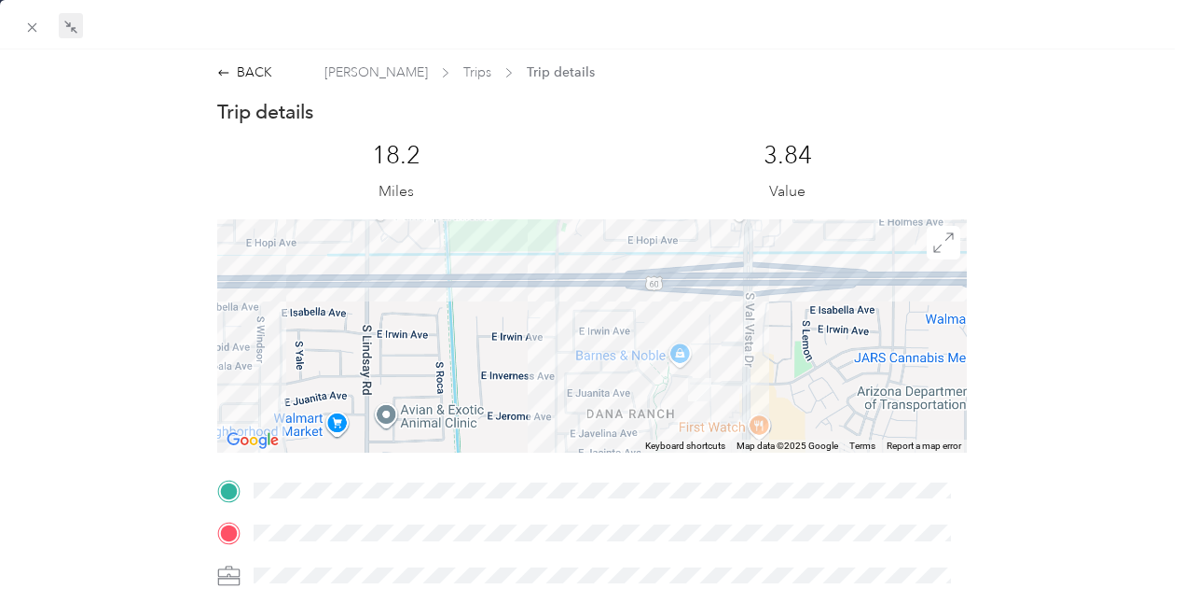
drag, startPoint x: 727, startPoint y: 370, endPoint x: 448, endPoint y: 368, distance: 279.8
click at [448, 369] on div at bounding box center [592, 335] width 751 height 233
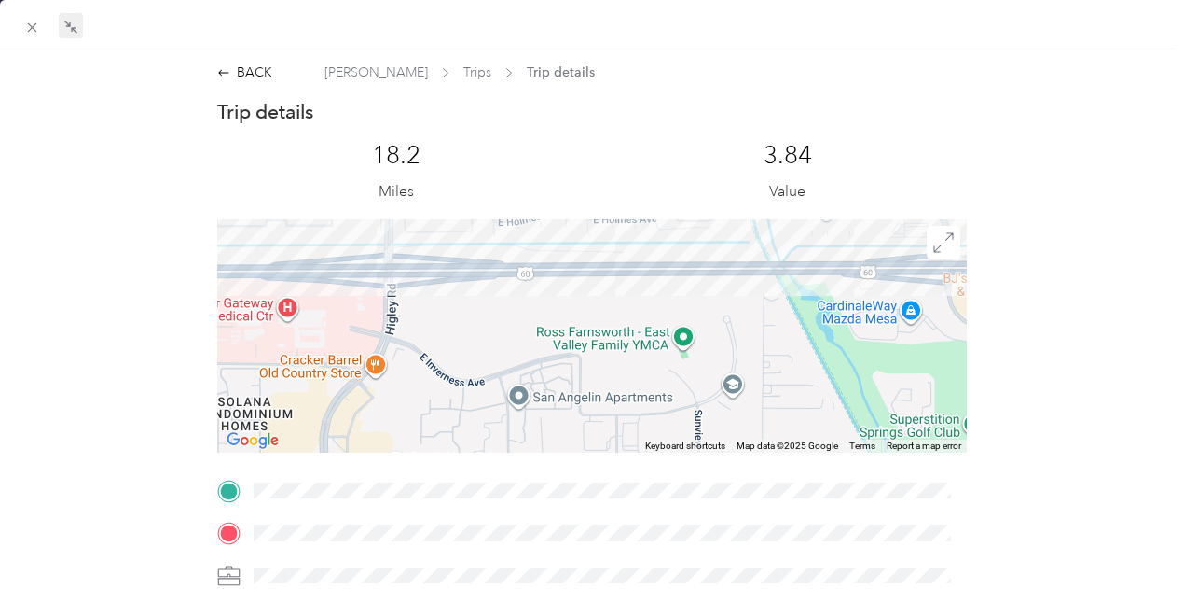
drag, startPoint x: 603, startPoint y: 365, endPoint x: 303, endPoint y: 357, distance: 300.4
click at [304, 359] on div at bounding box center [592, 335] width 751 height 233
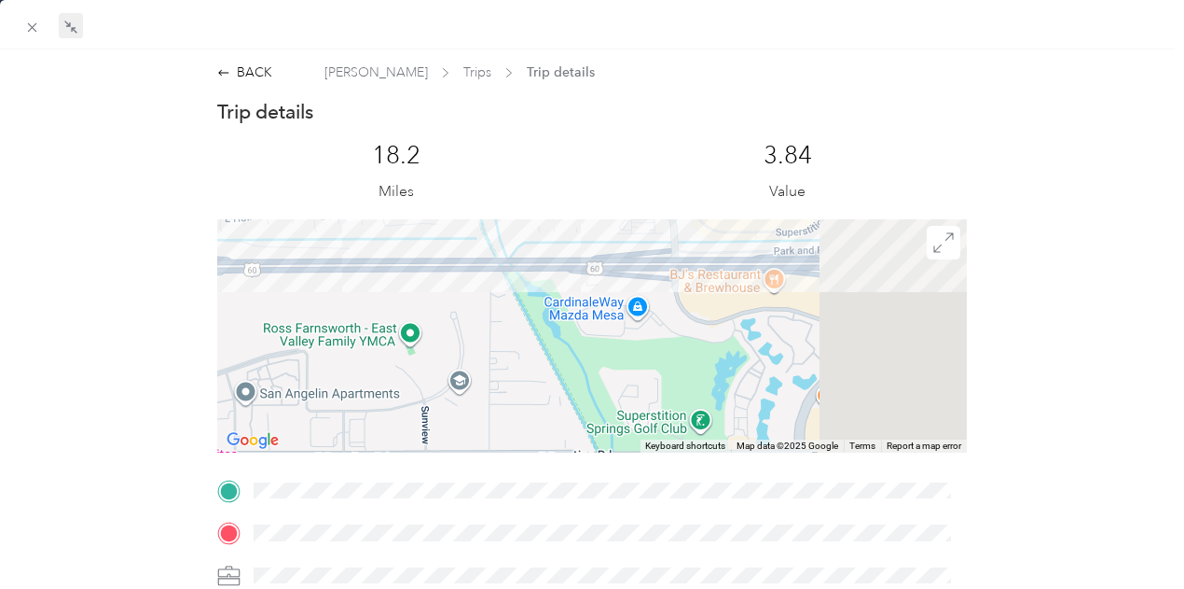
drag, startPoint x: 776, startPoint y: 345, endPoint x: 533, endPoint y: 353, distance: 242.6
click at [464, 354] on div at bounding box center [592, 335] width 751 height 233
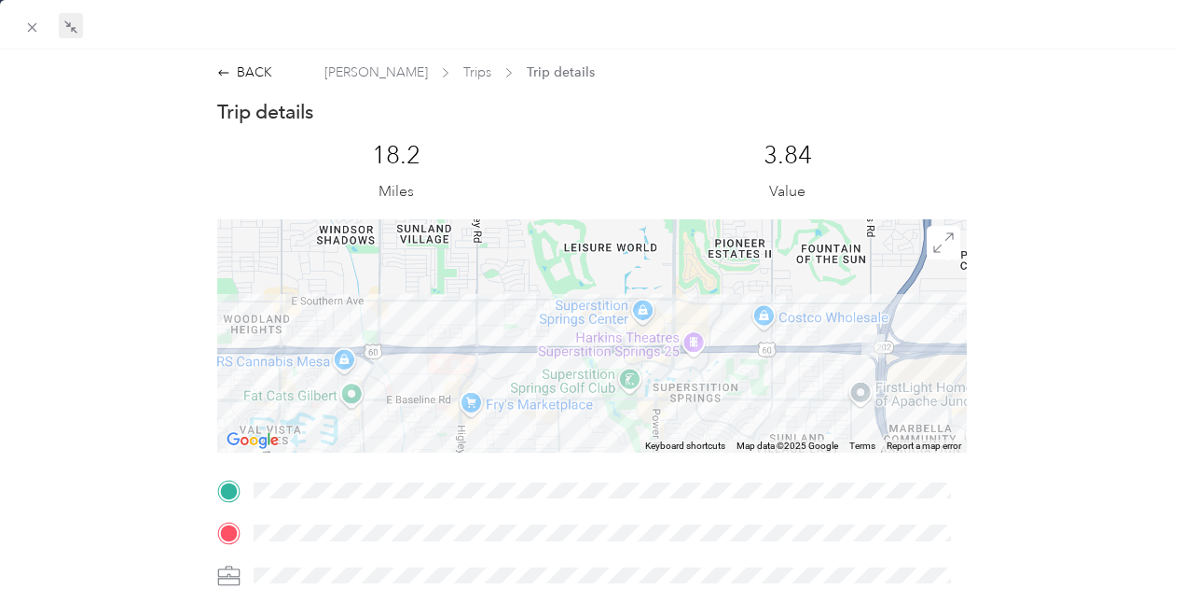
drag, startPoint x: 829, startPoint y: 378, endPoint x: 887, endPoint y: 365, distance: 59.3
click at [869, 367] on div at bounding box center [592, 335] width 751 height 233
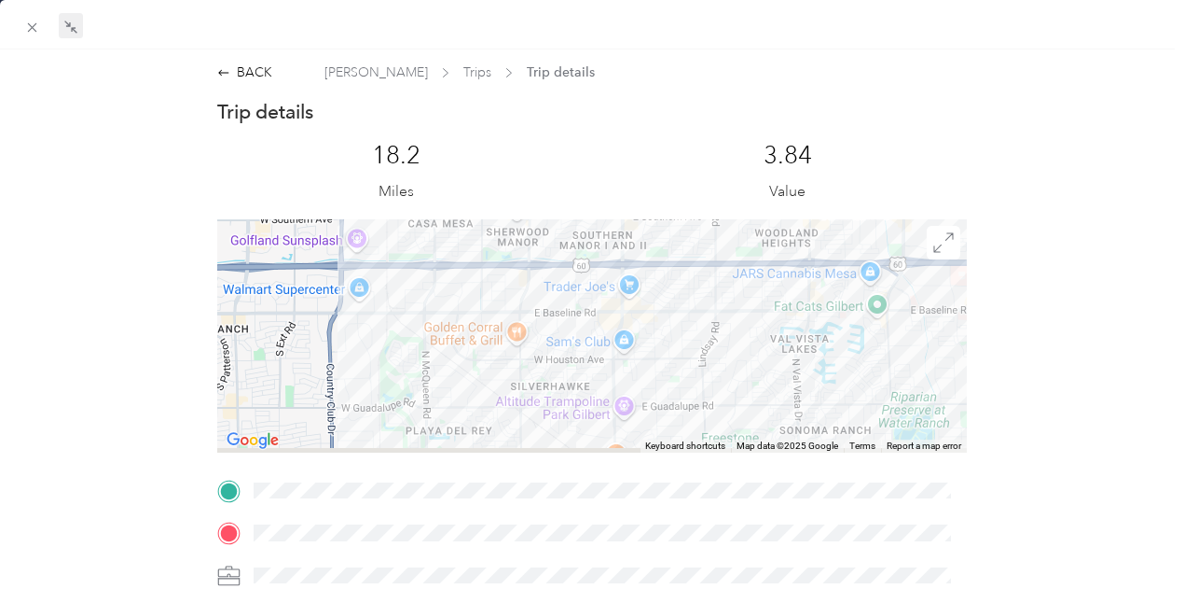
drag, startPoint x: 505, startPoint y: 361, endPoint x: 593, endPoint y: 246, distance: 145.0
click at [605, 247] on div at bounding box center [592, 335] width 751 height 233
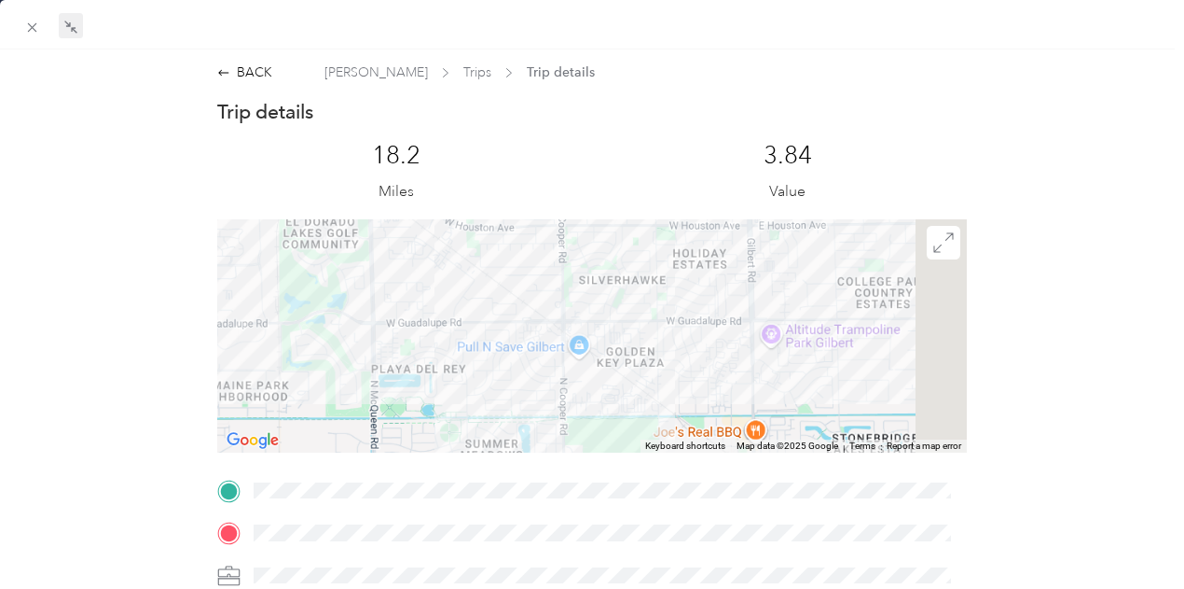
drag, startPoint x: 561, startPoint y: 359, endPoint x: 517, endPoint y: 365, distance: 45.1
click at [524, 365] on div at bounding box center [592, 335] width 751 height 233
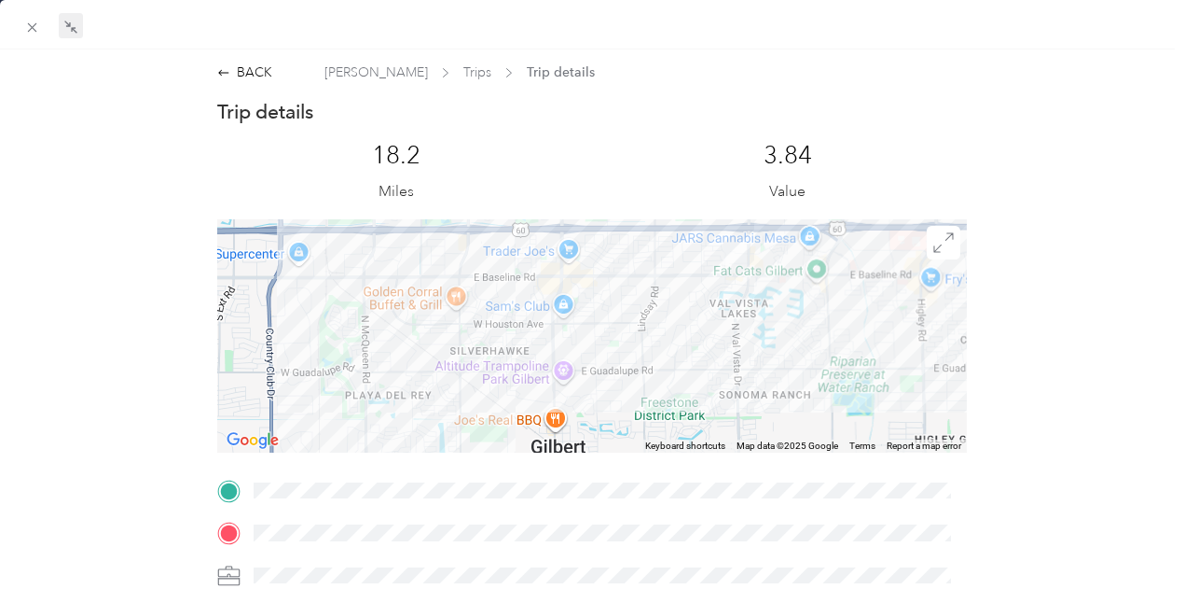
drag, startPoint x: 701, startPoint y: 365, endPoint x: 666, endPoint y: 470, distance: 111.2
click at [666, 471] on div "Trip details This trip cannot be edited because it is either under review, appr…" at bounding box center [592, 514] width 751 height 831
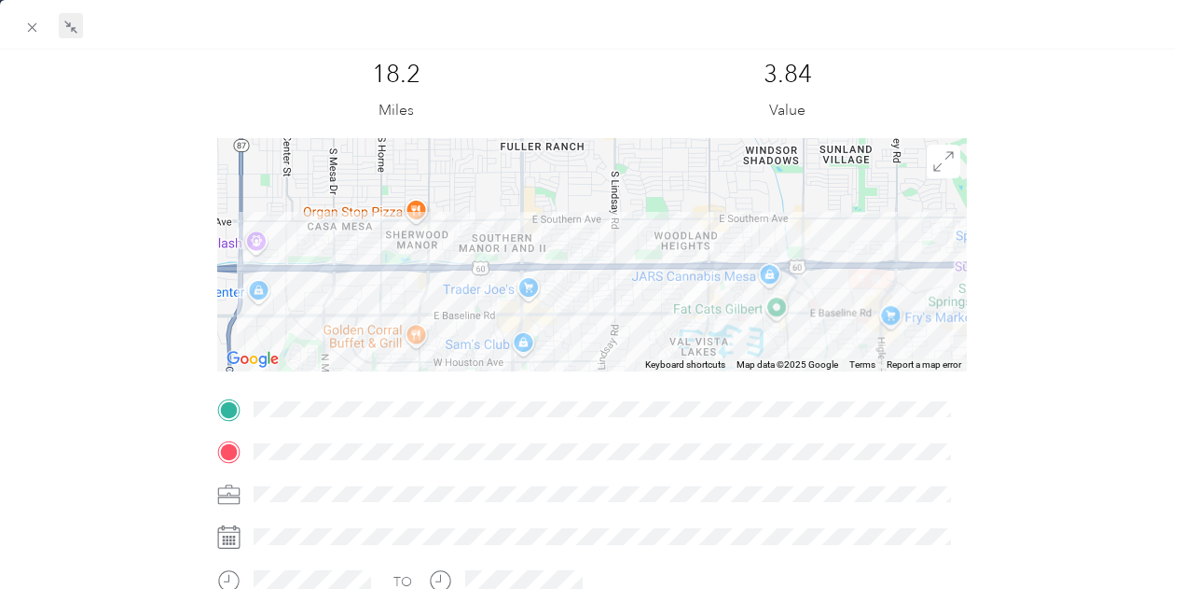
scroll to position [93, 0]
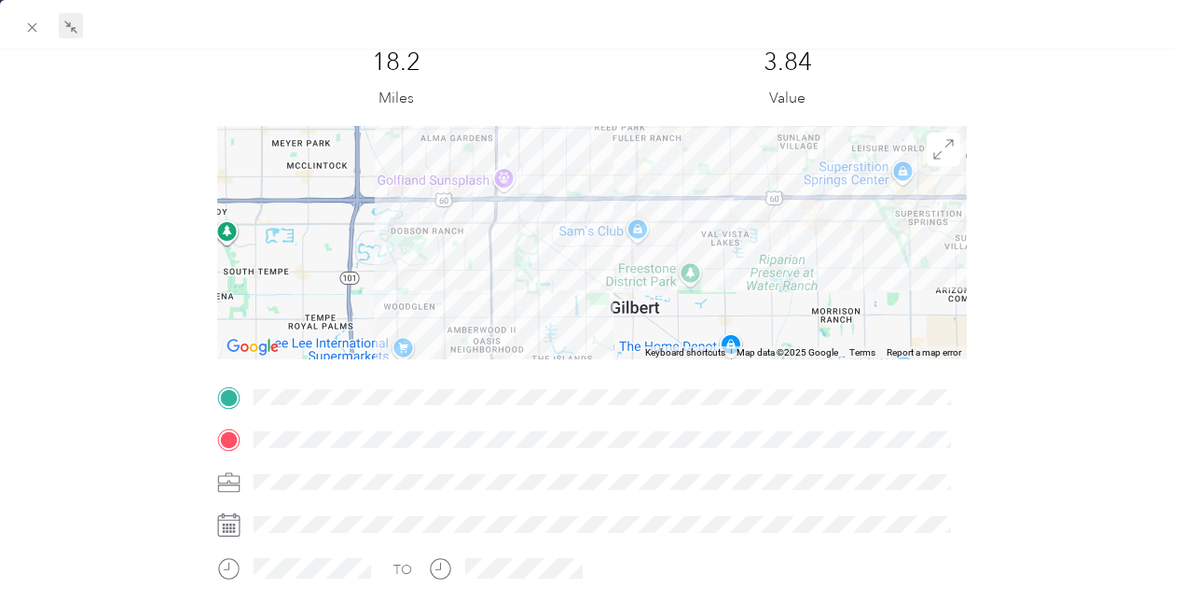
drag, startPoint x: 530, startPoint y: 293, endPoint x: 528, endPoint y: 188, distance: 104.5
click at [528, 188] on div at bounding box center [592, 242] width 751 height 233
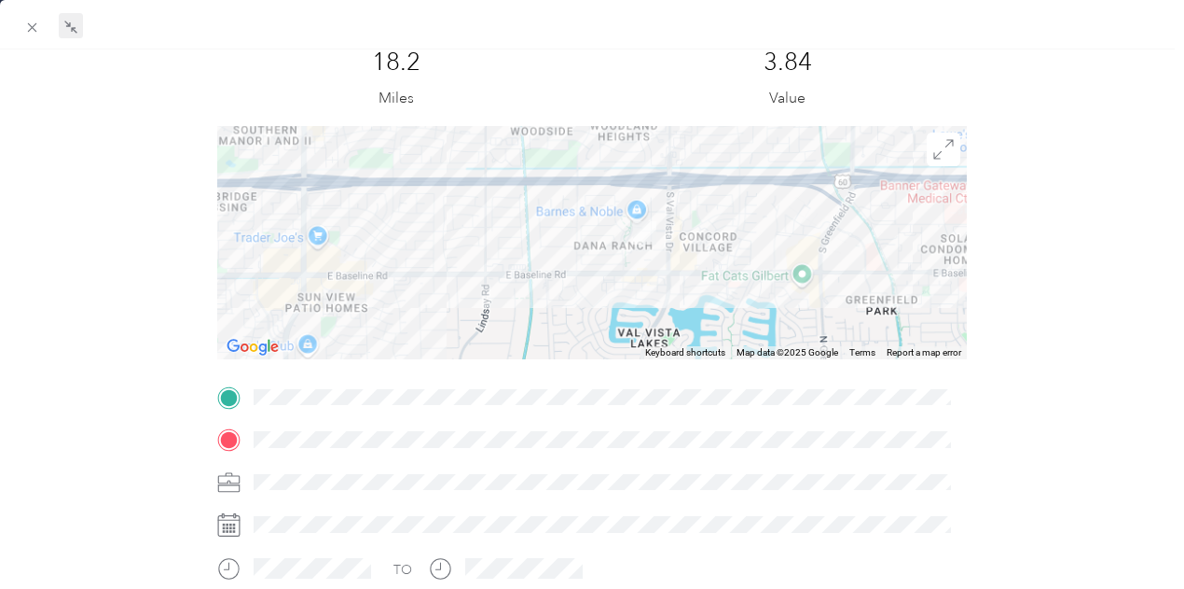
drag, startPoint x: 686, startPoint y: 285, endPoint x: 646, endPoint y: 314, distance: 48.7
click at [646, 316] on div at bounding box center [592, 242] width 751 height 233
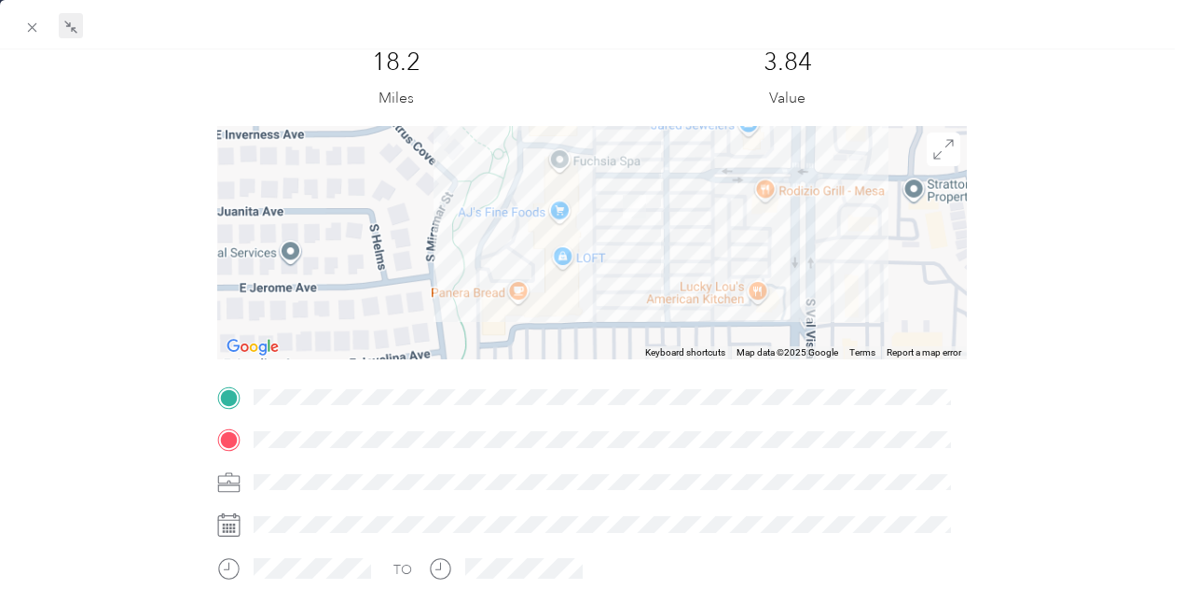
drag, startPoint x: 692, startPoint y: 231, endPoint x: 612, endPoint y: 301, distance: 106.4
click at [614, 305] on div at bounding box center [592, 242] width 751 height 233
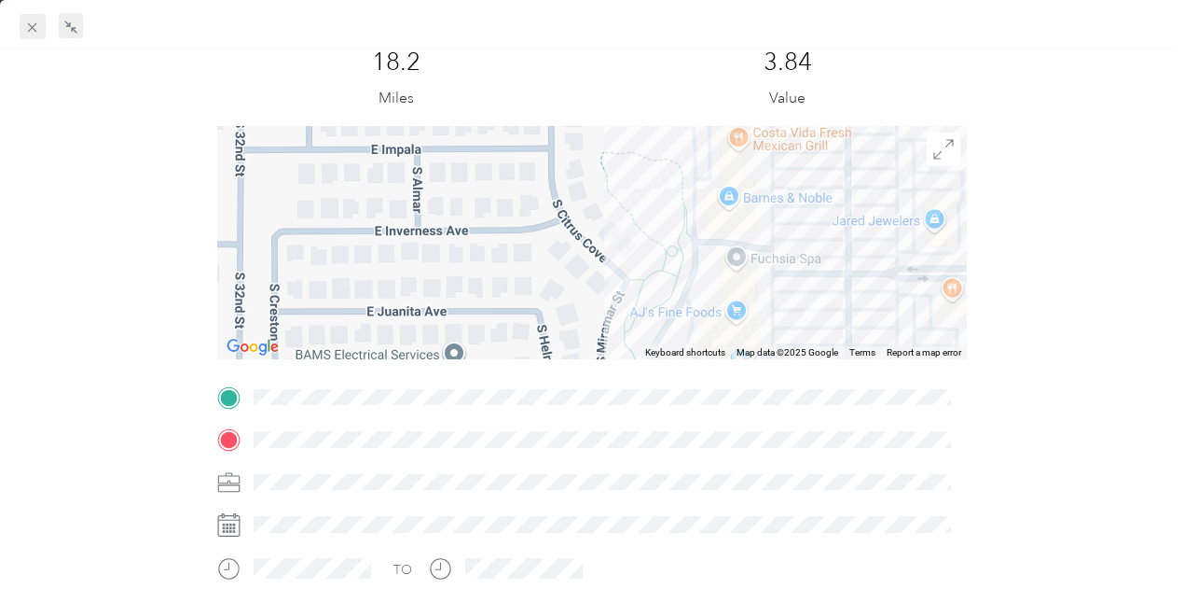
click at [26, 589] on div "Drag to resize Click to close BACK [PERSON_NAME] Trips Trip details Trip detail…" at bounding box center [587, 589] width 1175 height 0
click at [30, 29] on icon at bounding box center [32, 27] width 9 height 9
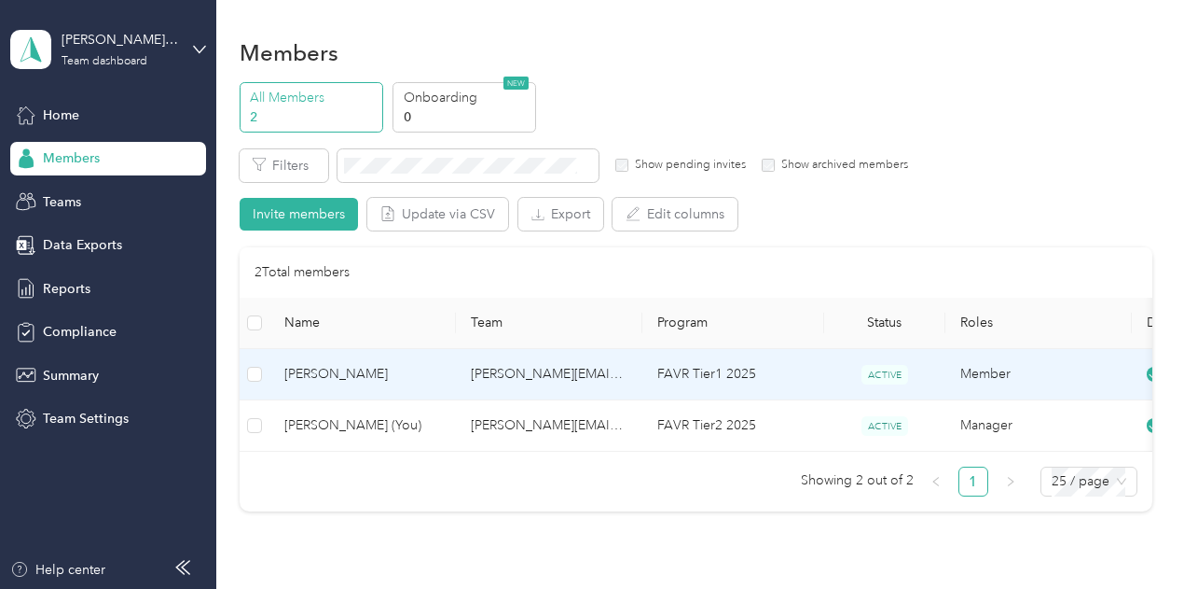
click at [345, 352] on td "[PERSON_NAME]" at bounding box center [363, 374] width 187 height 51
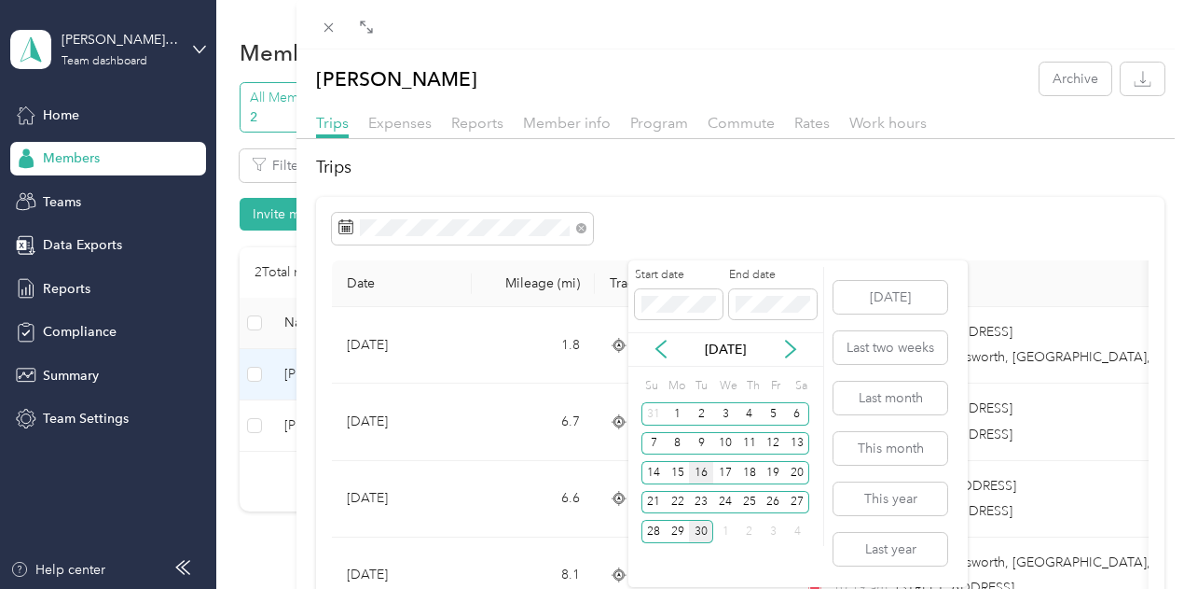
click at [709, 471] on div "16" at bounding box center [701, 472] width 24 height 23
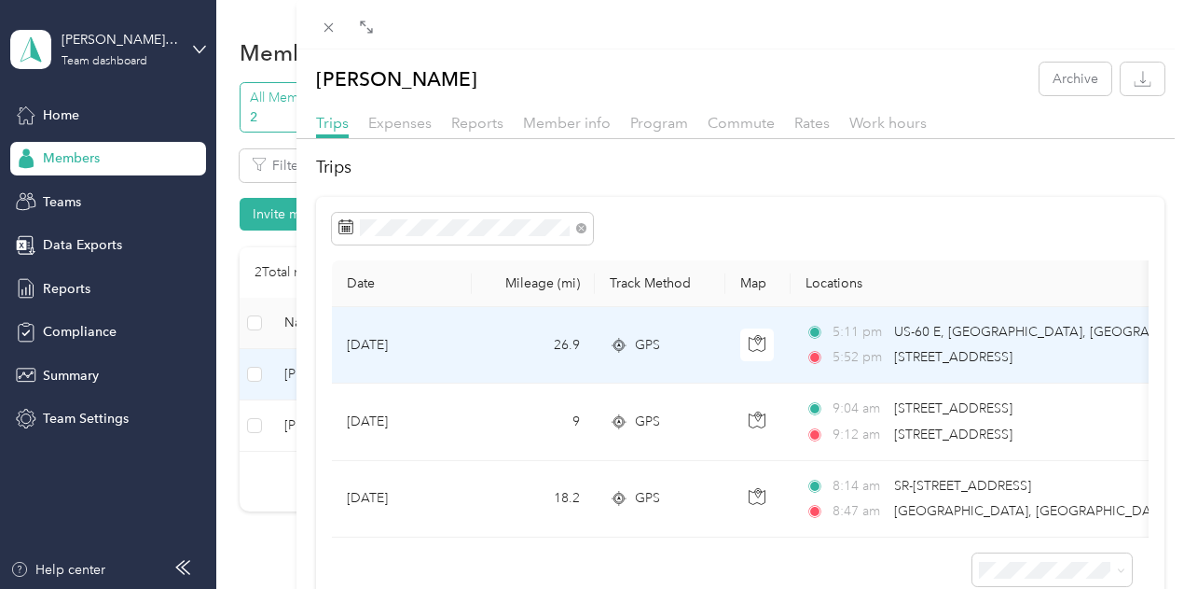
click at [595, 367] on td "26.9" at bounding box center [533, 345] width 123 height 76
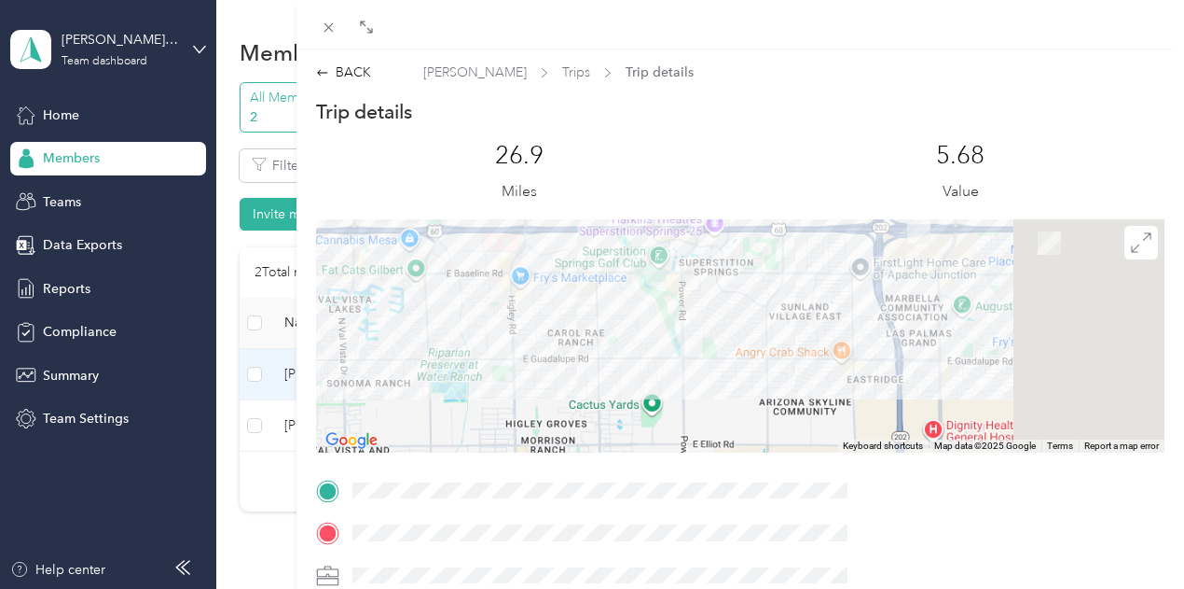
drag, startPoint x: 1022, startPoint y: 326, endPoint x: 686, endPoint y: 355, distance: 337.1
click at [686, 355] on div at bounding box center [741, 335] width 850 height 233
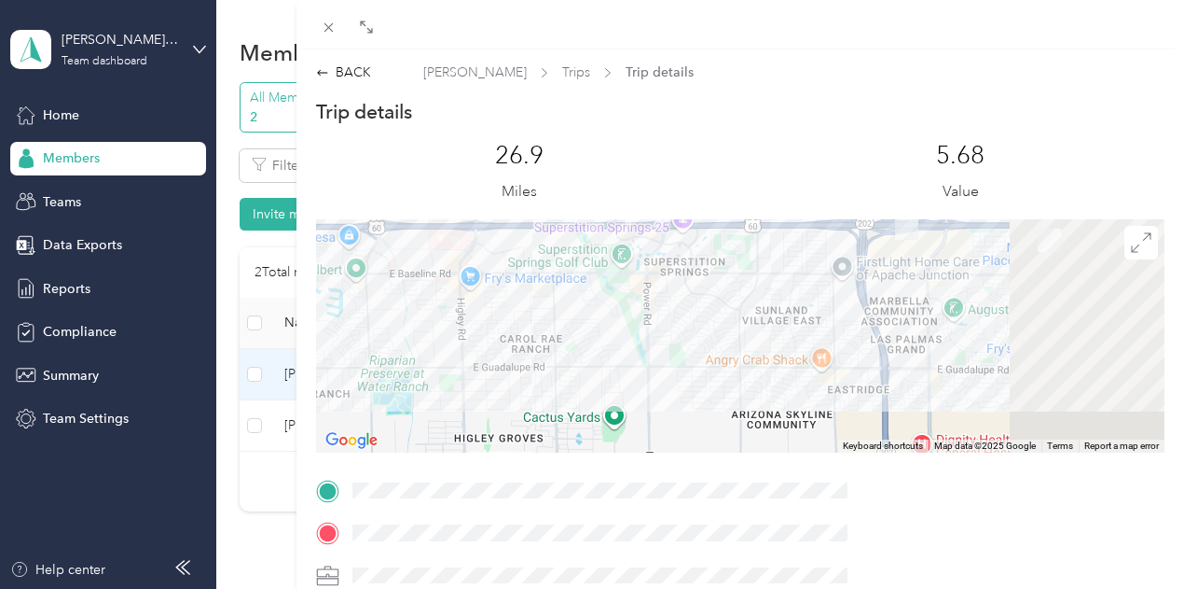
drag, startPoint x: 895, startPoint y: 329, endPoint x: 1199, endPoint y: 293, distance: 306.2
click at [1175, 293] on html "[PERSON_NAME][EMAIL_ADDRESS][DOMAIN_NAME] Team dashboard Home Members Teams Dat…" at bounding box center [587, 294] width 1175 height 589
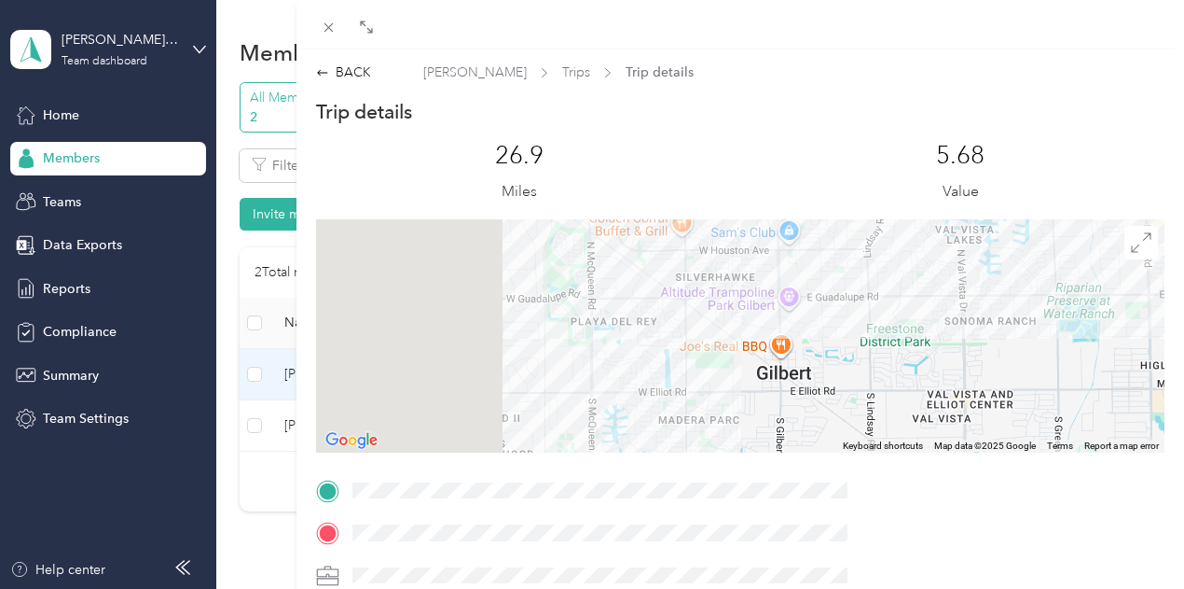
drag, startPoint x: 787, startPoint y: 371, endPoint x: 882, endPoint y: 384, distance: 96.0
click at [889, 385] on div at bounding box center [741, 335] width 850 height 233
